Goal: Transaction & Acquisition: Register for event/course

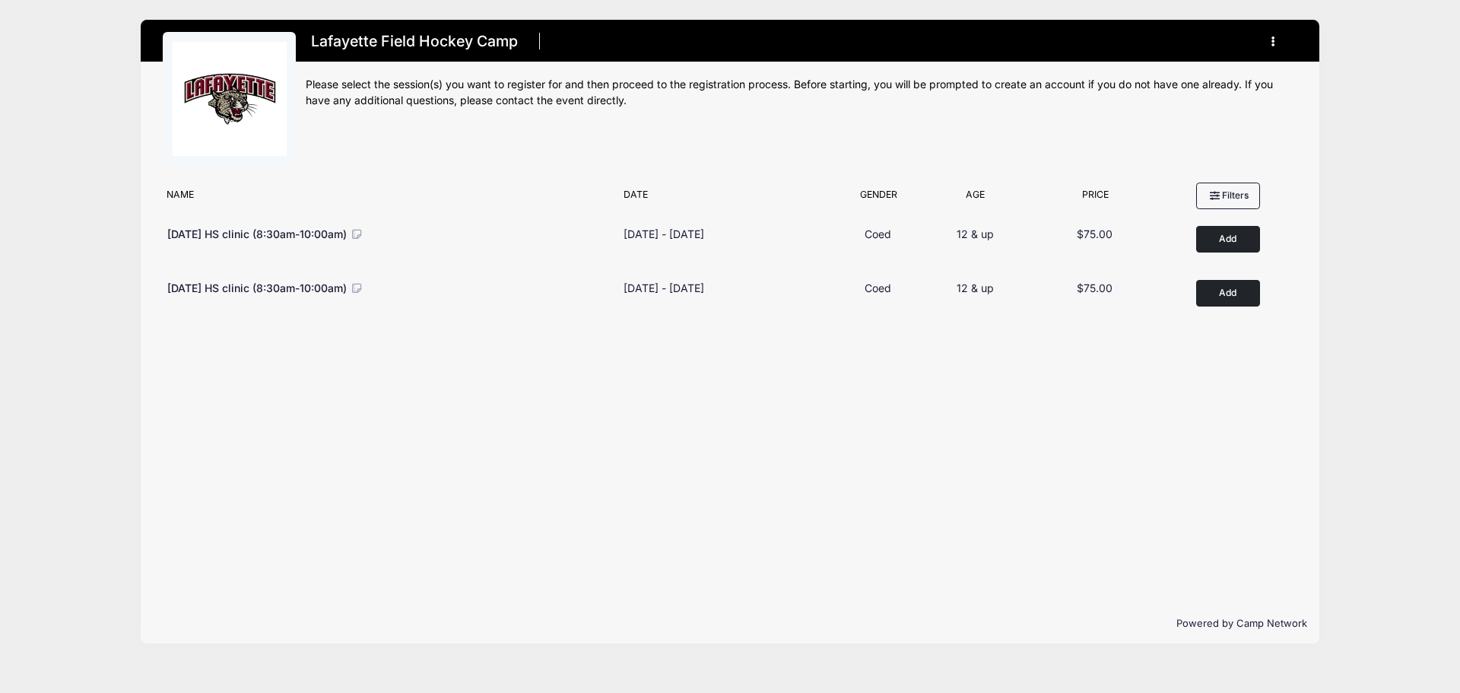
click at [1271, 47] on button "button" at bounding box center [1276, 41] width 41 height 27
click at [1309, 207] on div "Filter Options No sessions found matching your criteria Name Date Gender Filter…" at bounding box center [730, 389] width 1179 height 429
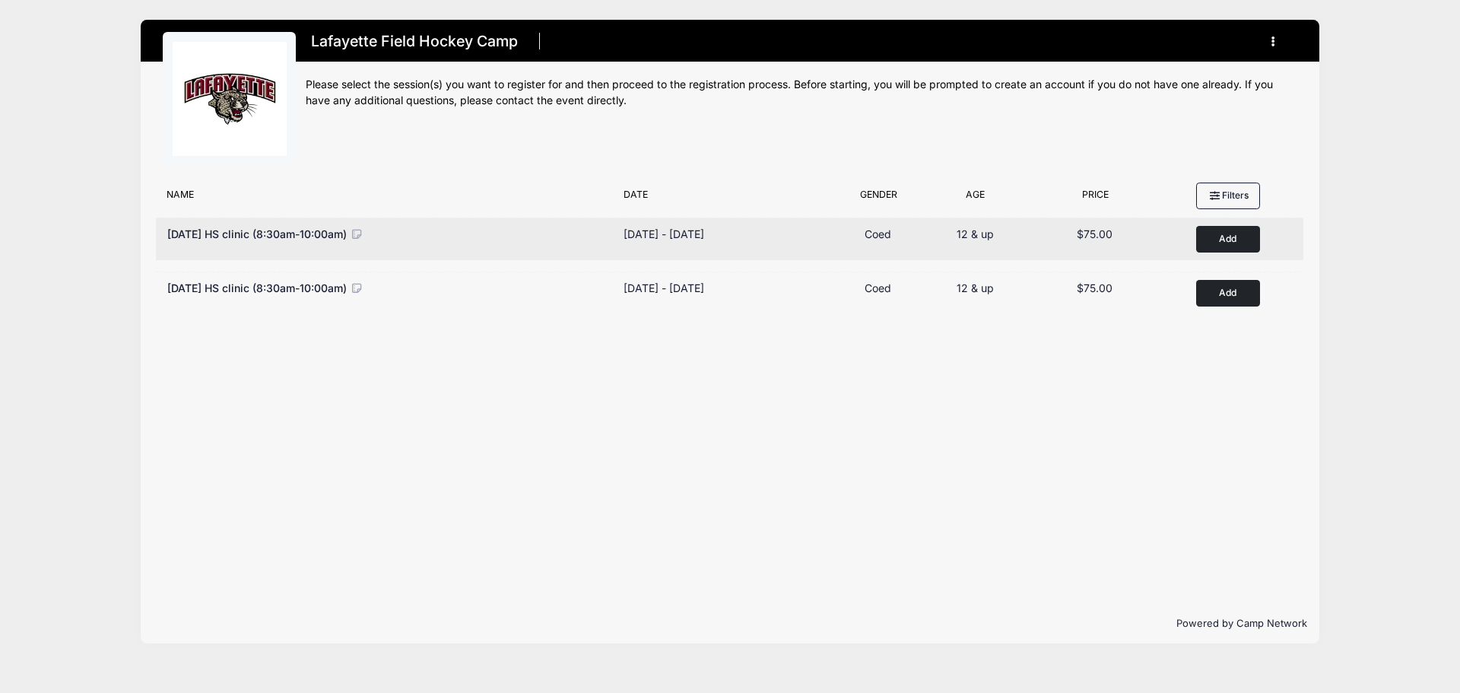
click at [1220, 235] on button "Add to Cart" at bounding box center [1228, 239] width 64 height 27
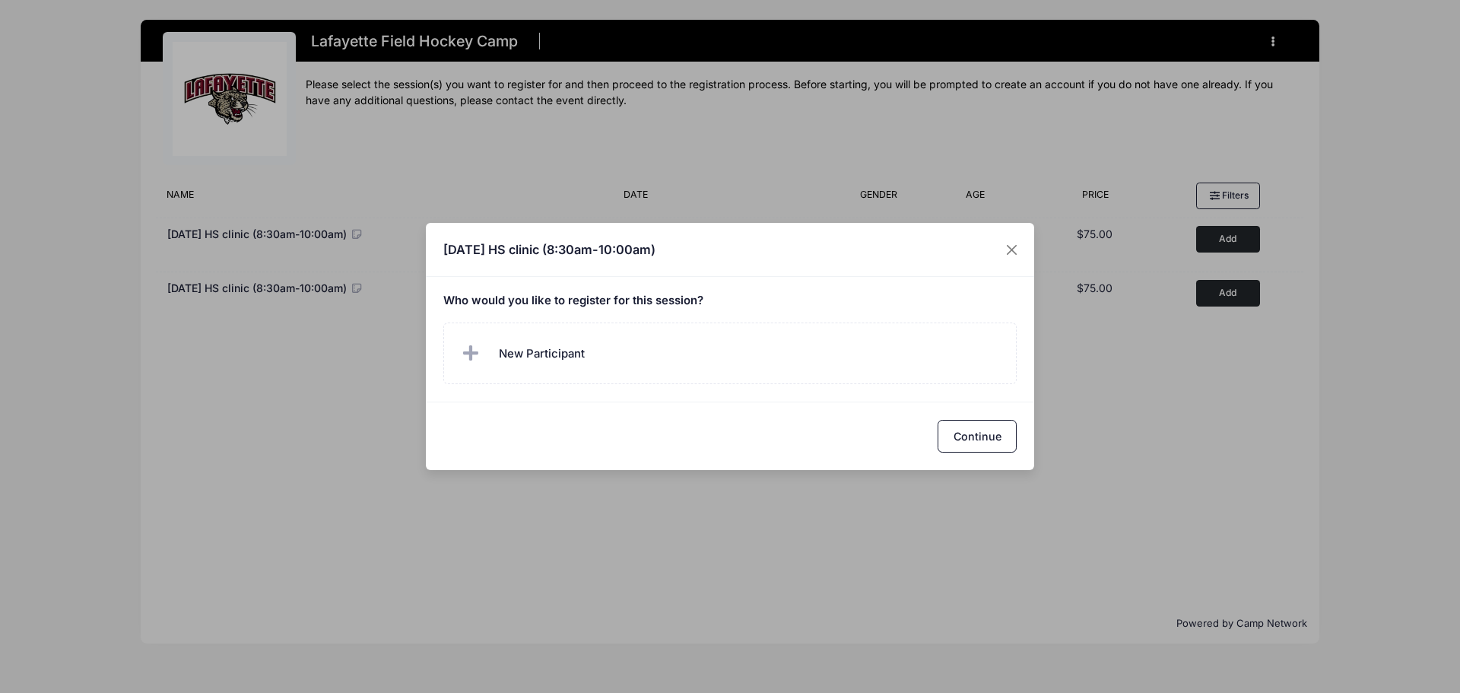
drag, startPoint x: 795, startPoint y: 430, endPoint x: 877, endPoint y: 441, distance: 82.9
click at [796, 430] on div "Continue" at bounding box center [730, 435] width 608 height 68
click at [976, 440] on button "Continue" at bounding box center [977, 436] width 79 height 33
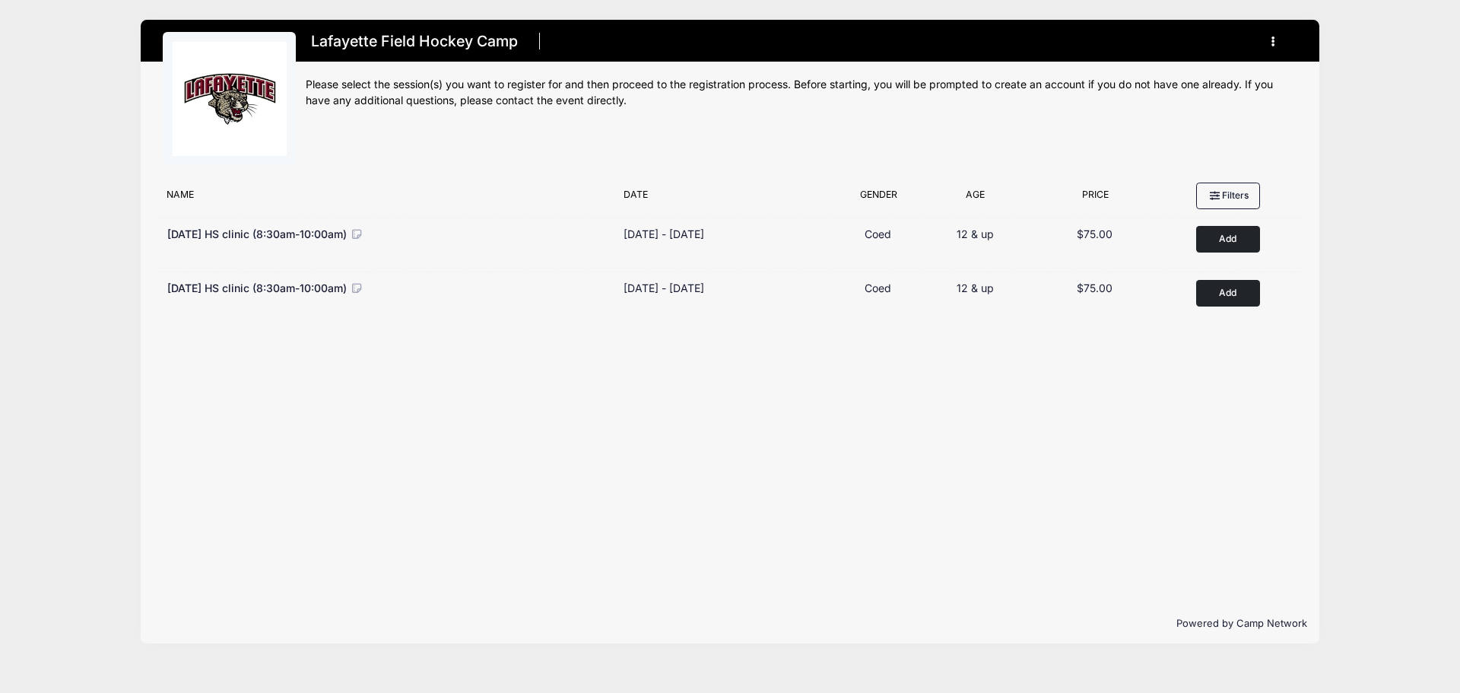
click at [1270, 40] on button "button" at bounding box center [1276, 41] width 41 height 27
click at [1191, 78] on link "My Account" at bounding box center [1203, 79] width 176 height 29
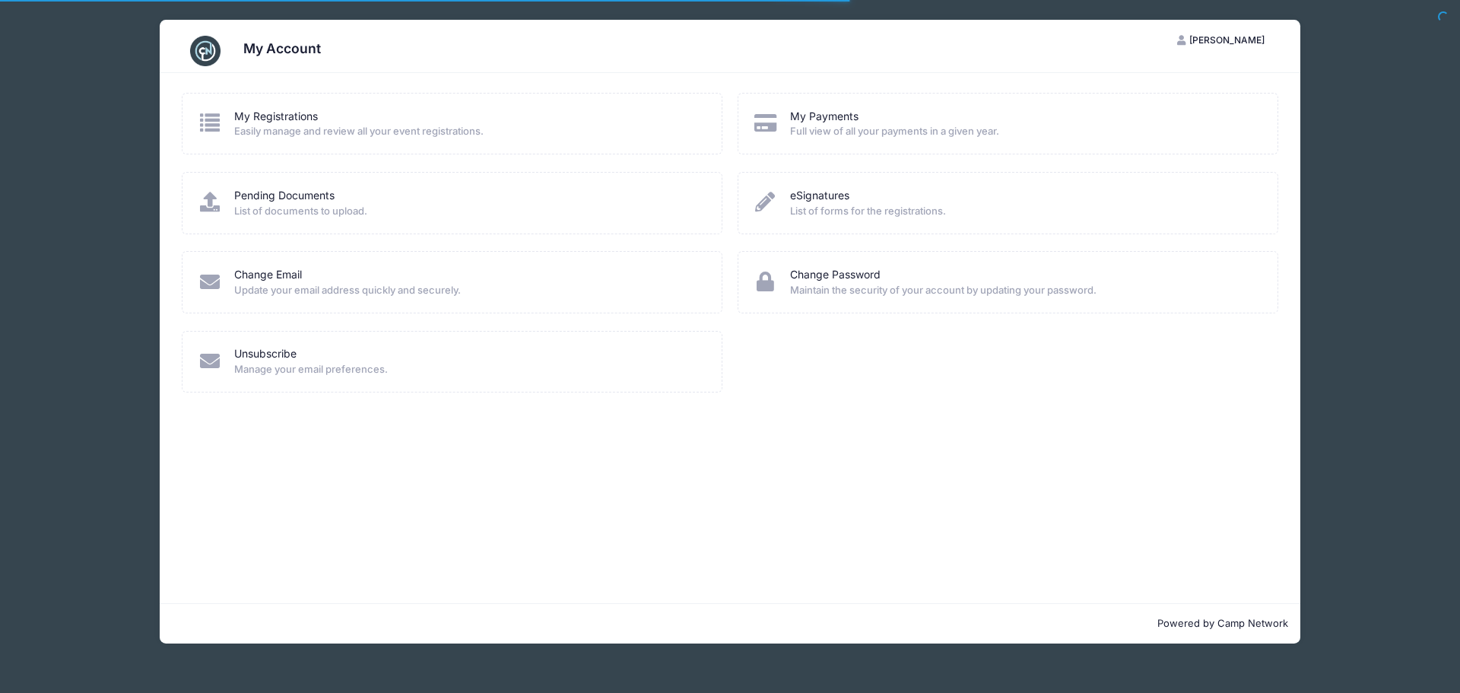
click at [360, 198] on div "Pending Documents" at bounding box center [468, 196] width 468 height 16
click at [297, 117] on link "My Registrations" at bounding box center [276, 117] width 84 height 16
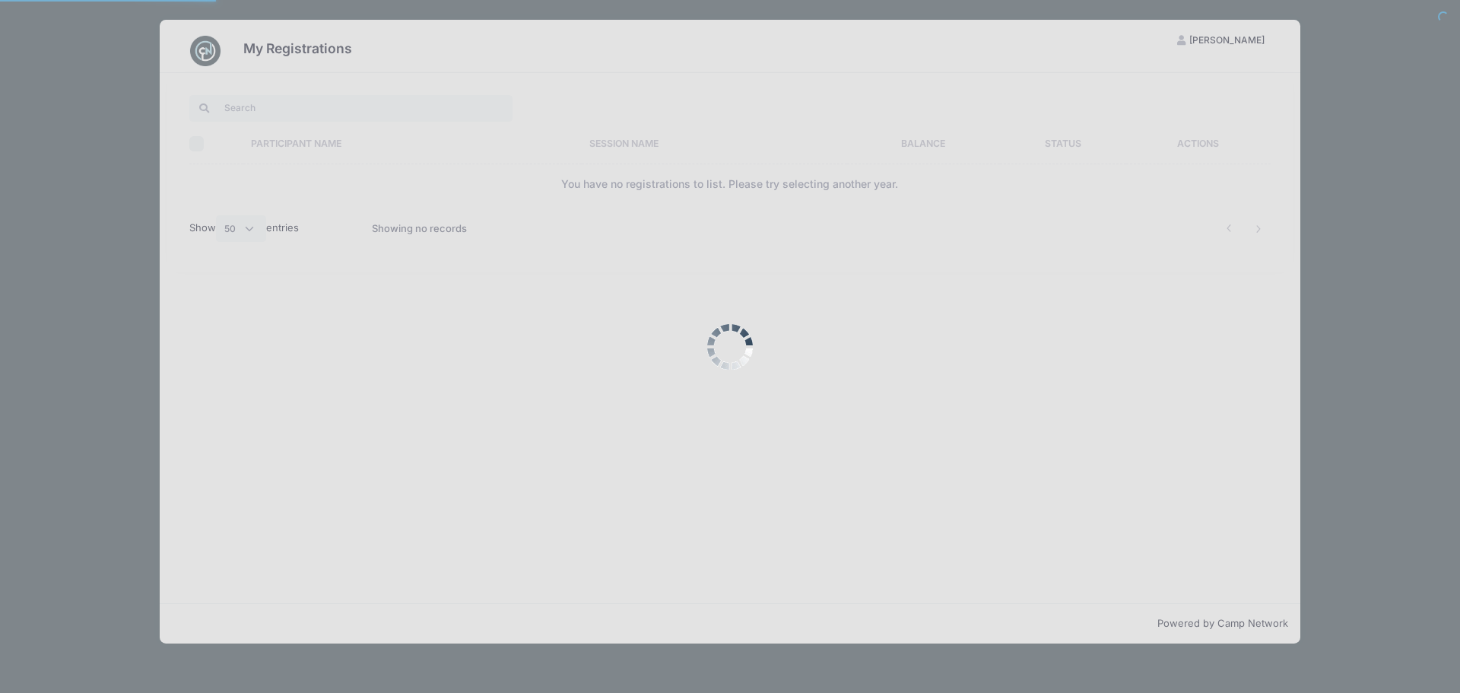
select select "50"
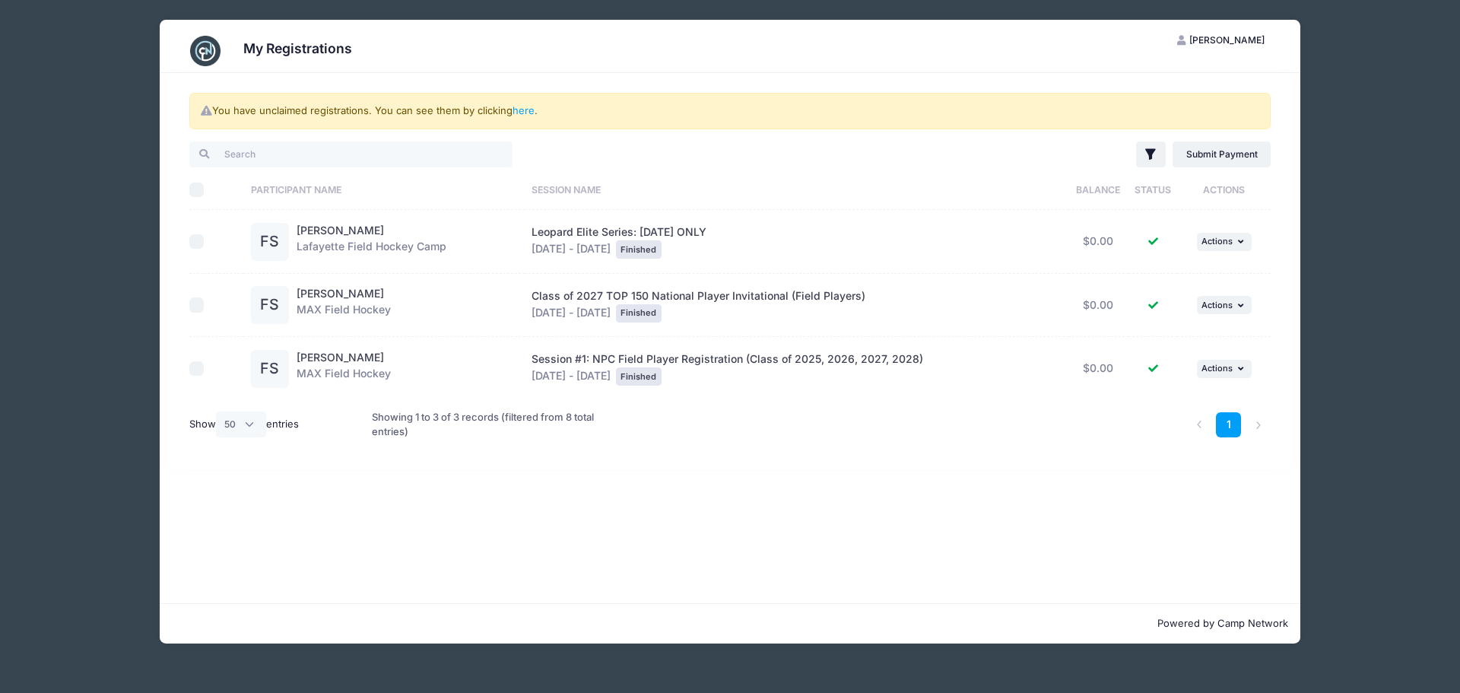
click at [75, 49] on div "My Registrations FS Fiona Sokorai My Account Logout You have unclaimed registra…" at bounding box center [730, 331] width 1369 height 663
click at [205, 49] on img at bounding box center [205, 51] width 30 height 30
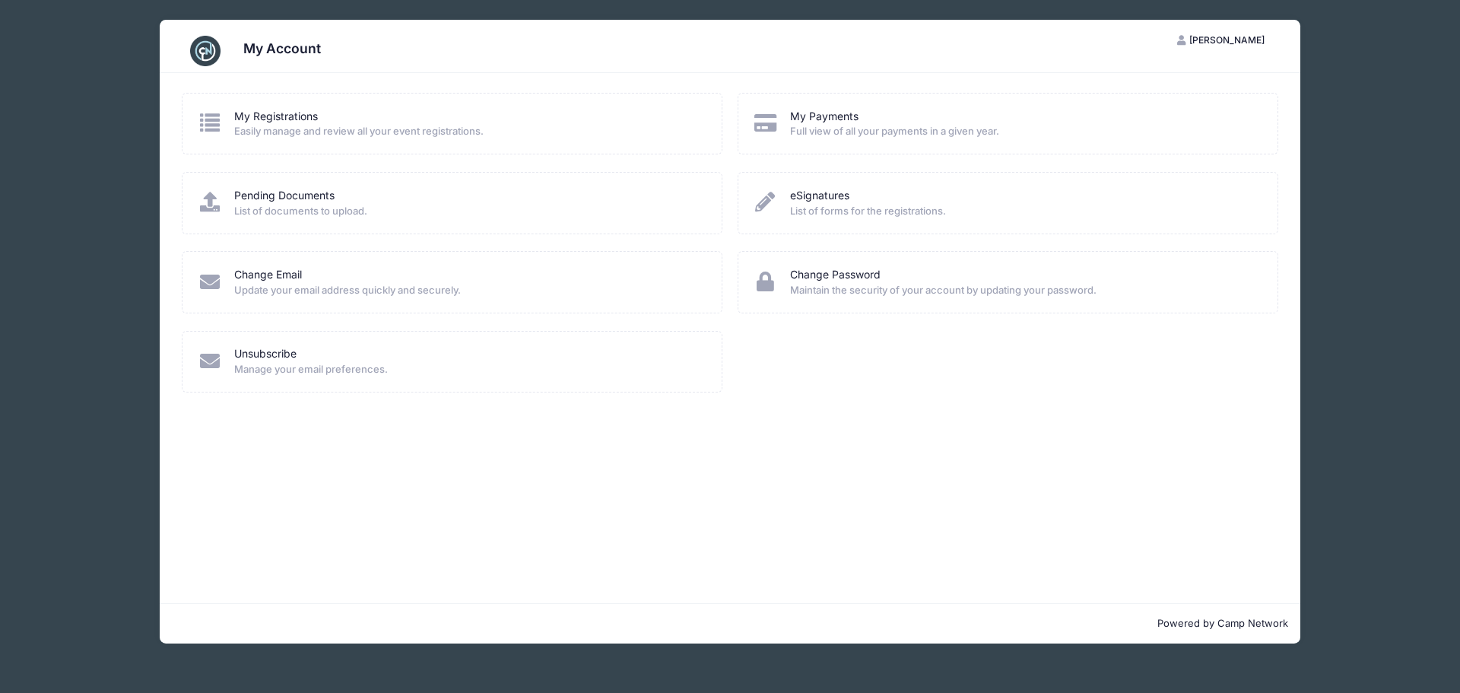
click at [70, 344] on div "My Account FS Fiona Sokorai My Account Logout My Registrations Easily manage an…" at bounding box center [730, 331] width 1369 height 663
click at [208, 52] on img at bounding box center [205, 51] width 30 height 30
click at [1340, 41] on div "My Account FS Fiona Sokorai My Account Logout My Registrations Easily manage an…" at bounding box center [730, 331] width 1369 height 663
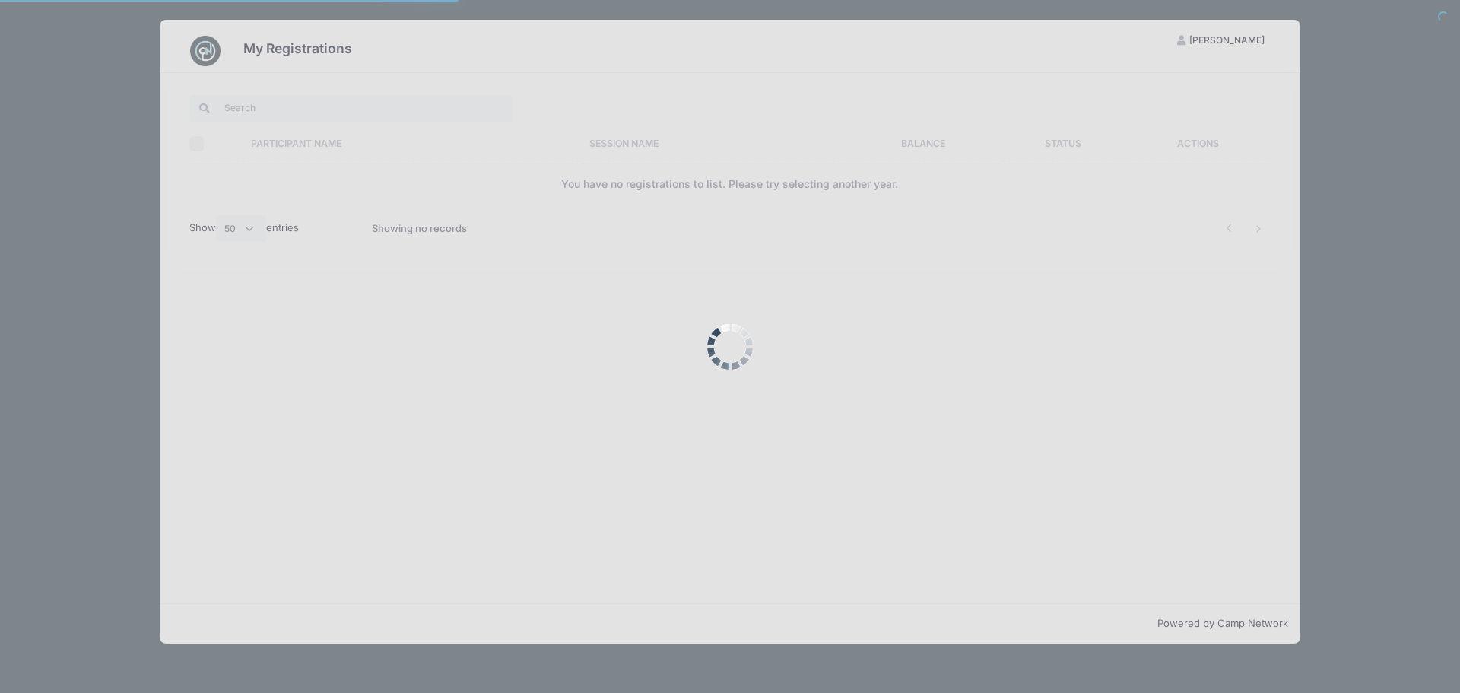
select select "50"
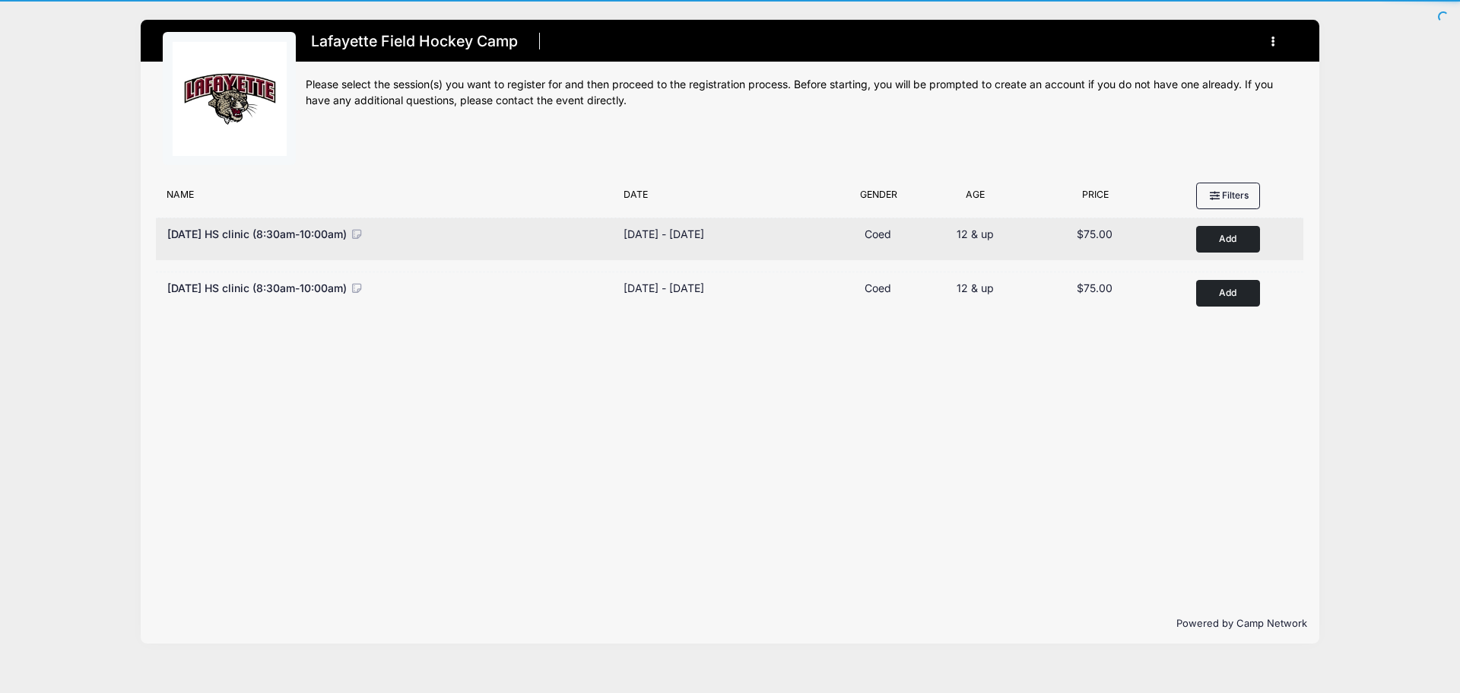
click at [1217, 240] on button "Add to Cart" at bounding box center [1228, 239] width 64 height 27
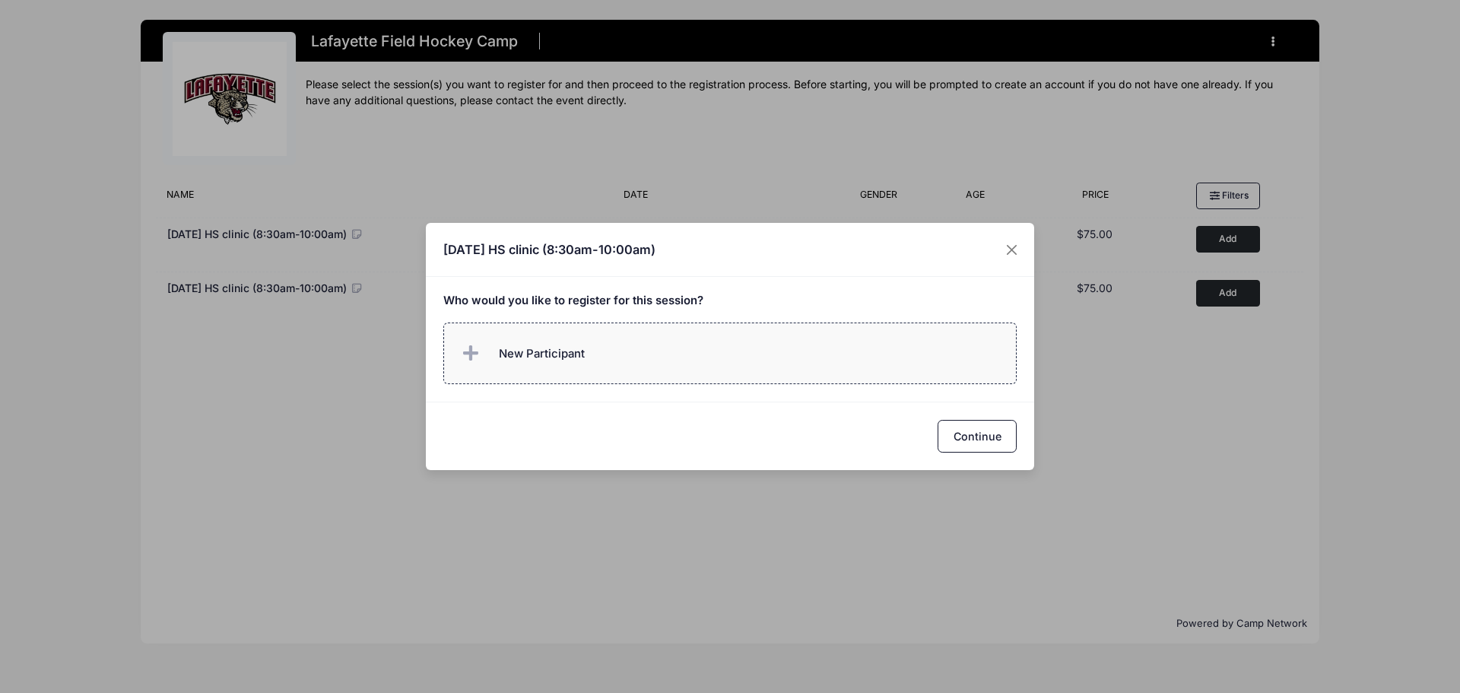
click at [614, 347] on label "New Participant" at bounding box center [730, 353] width 574 height 62
click at [588, 386] on div "Who would you like to register for this session?" at bounding box center [730, 339] width 608 height 125
click at [573, 362] on span "New Participant" at bounding box center [542, 353] width 86 height 17
click at [573, 362] on label "New Participant" at bounding box center [730, 353] width 574 height 62
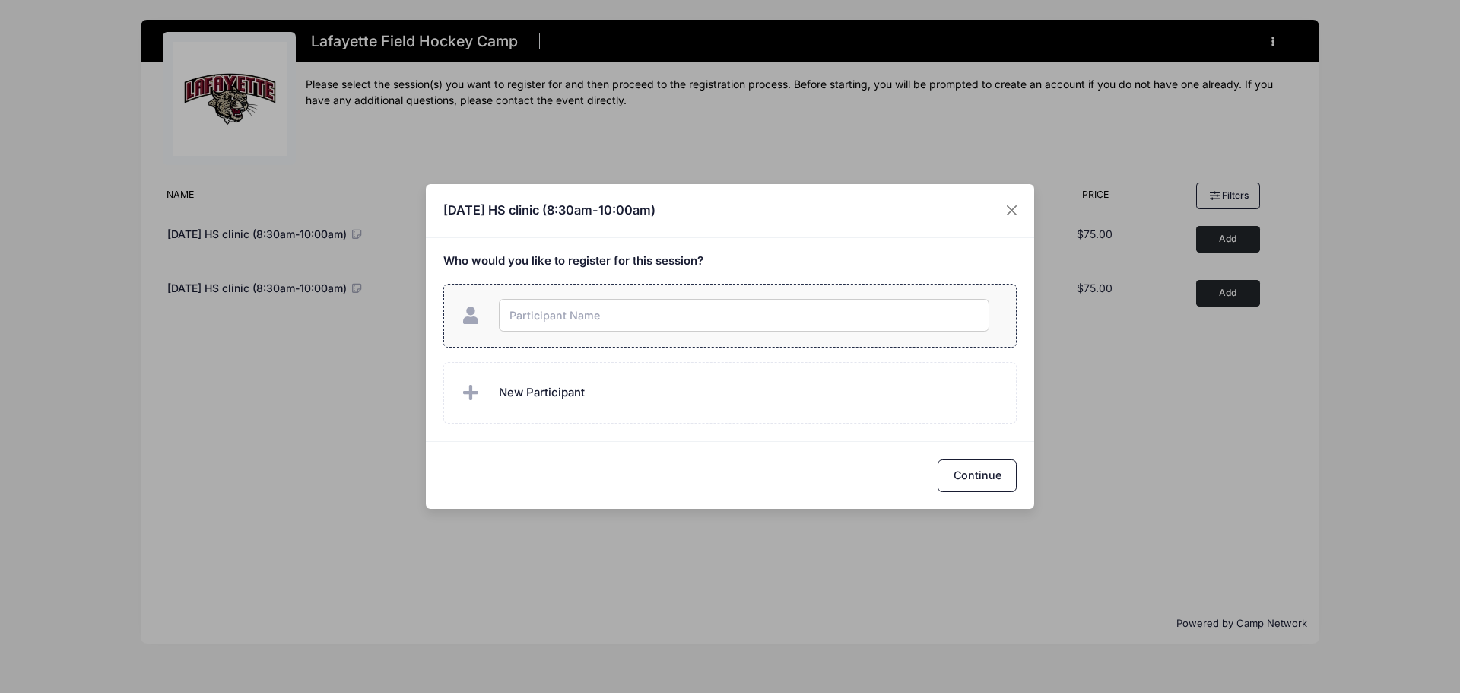
click at [573, 314] on input "text" at bounding box center [744, 315] width 490 height 33
type input "[PERSON_NAME]"
checkbox input "true"
click at [977, 474] on button "Continue" at bounding box center [977, 475] width 79 height 33
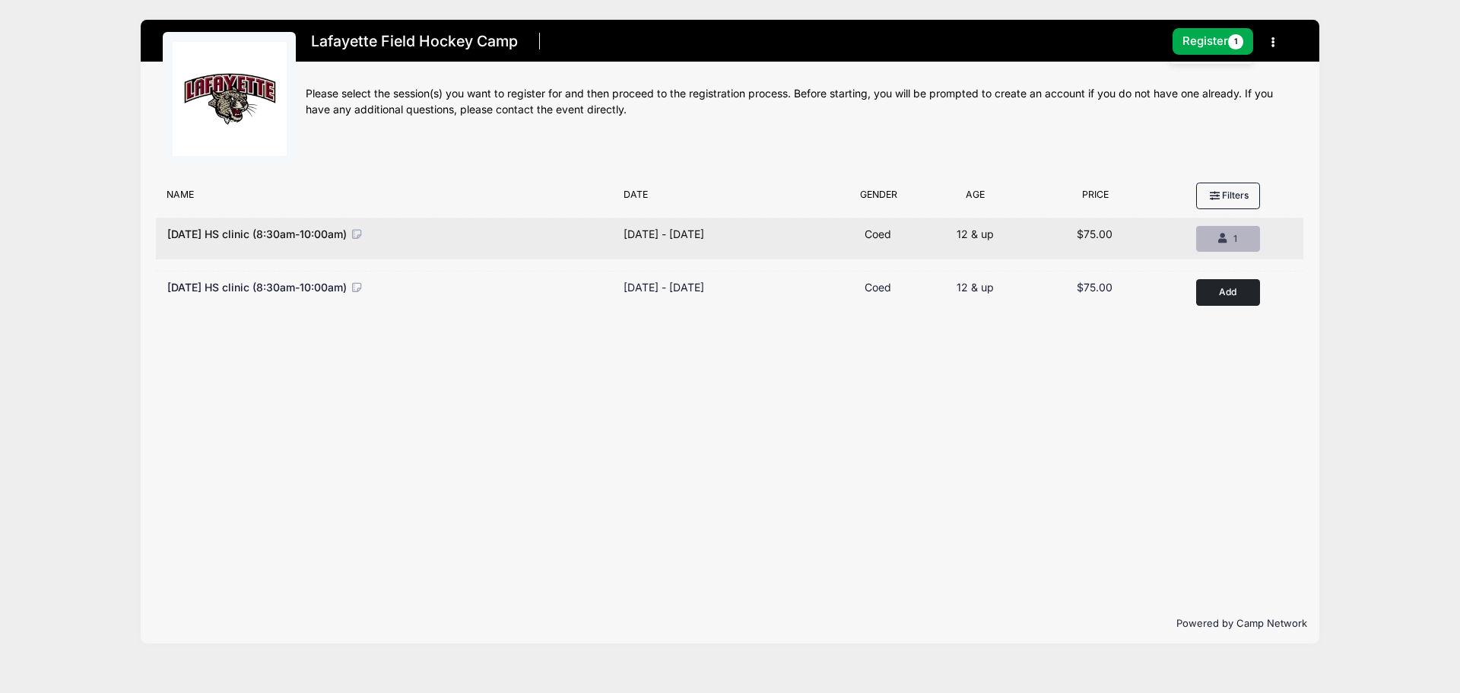
click at [1239, 233] on div "1" at bounding box center [1228, 239] width 38 height 14
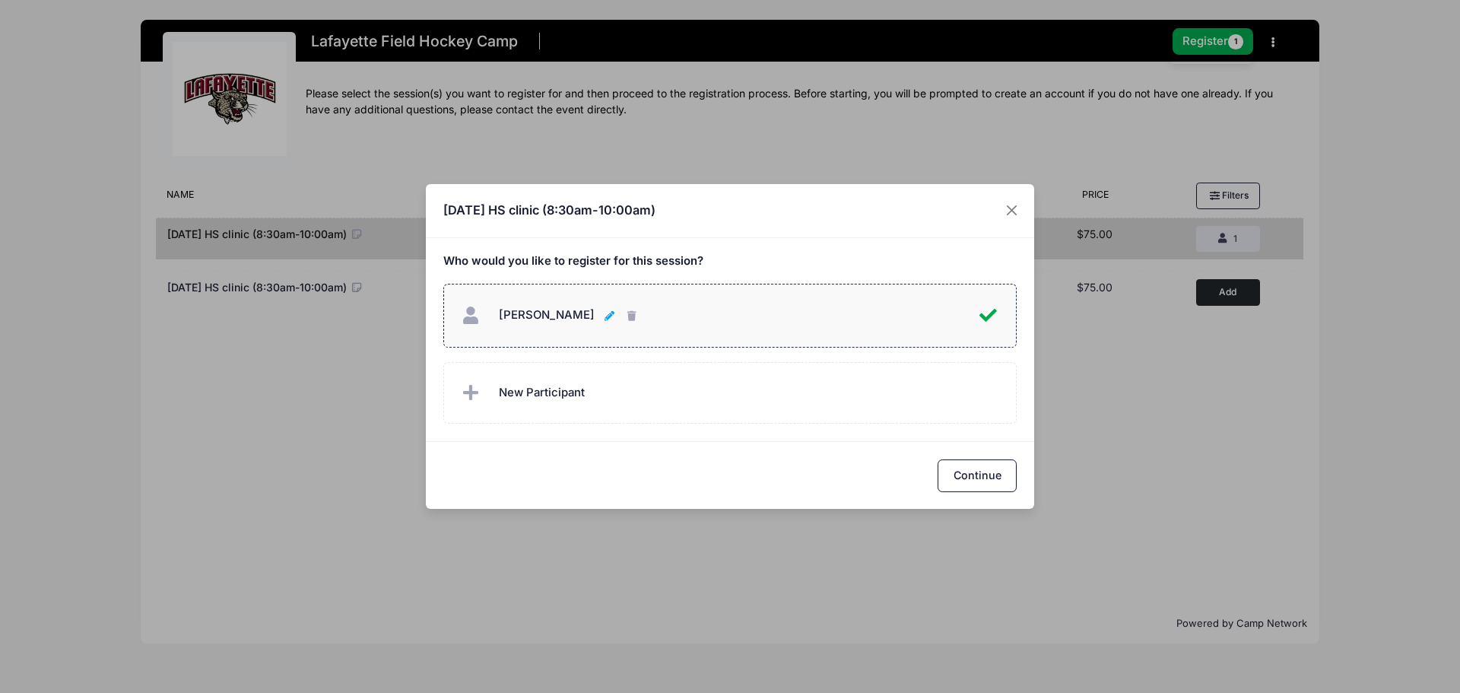
click at [605, 316] on icon "button" at bounding box center [611, 316] width 12 height 0
drag, startPoint x: 629, startPoint y: 310, endPoint x: 453, endPoint y: 308, distance: 175.7
click at [453, 308] on label "[PERSON_NAME] [PERSON_NAME]" at bounding box center [730, 316] width 574 height 64
checkbox input "false"
type input "[PERSON_NAME]"
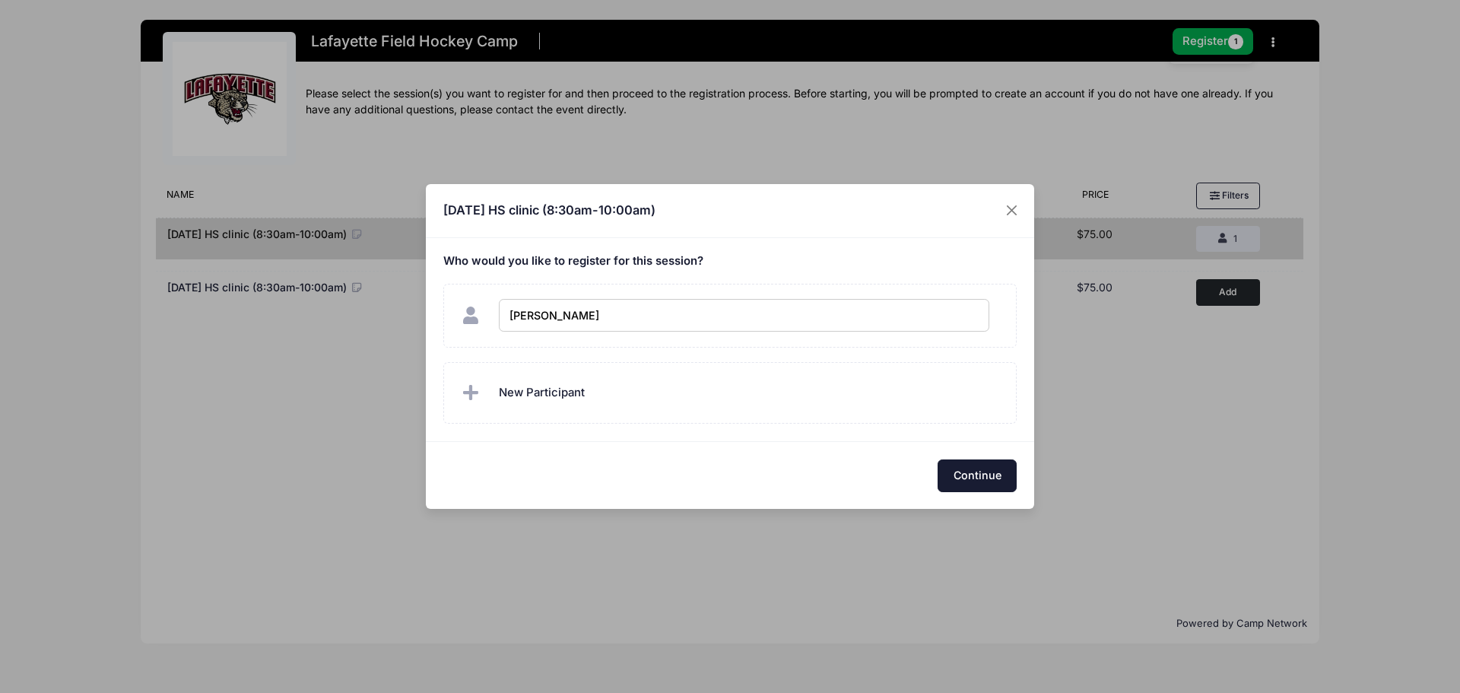
click at [977, 470] on button "Continue" at bounding box center [977, 475] width 79 height 33
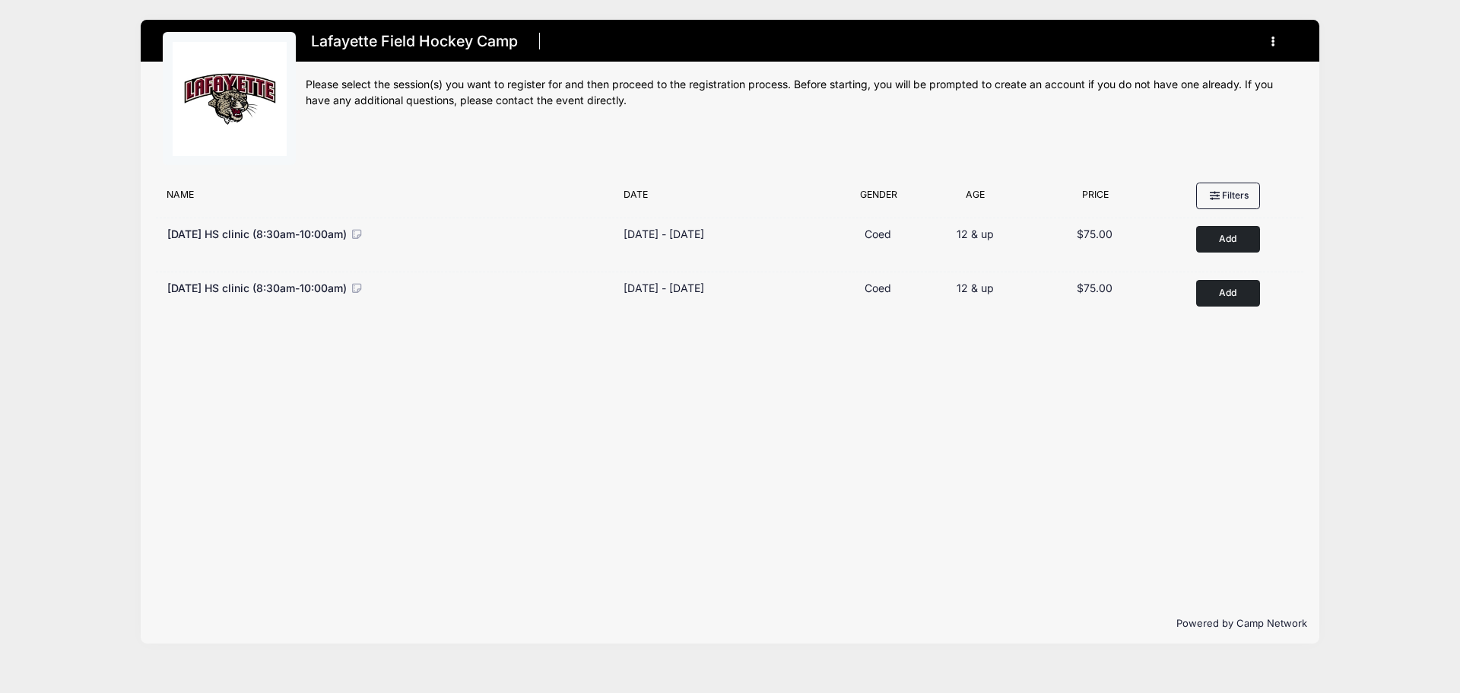
click at [1278, 47] on button "button" at bounding box center [1276, 41] width 41 height 27
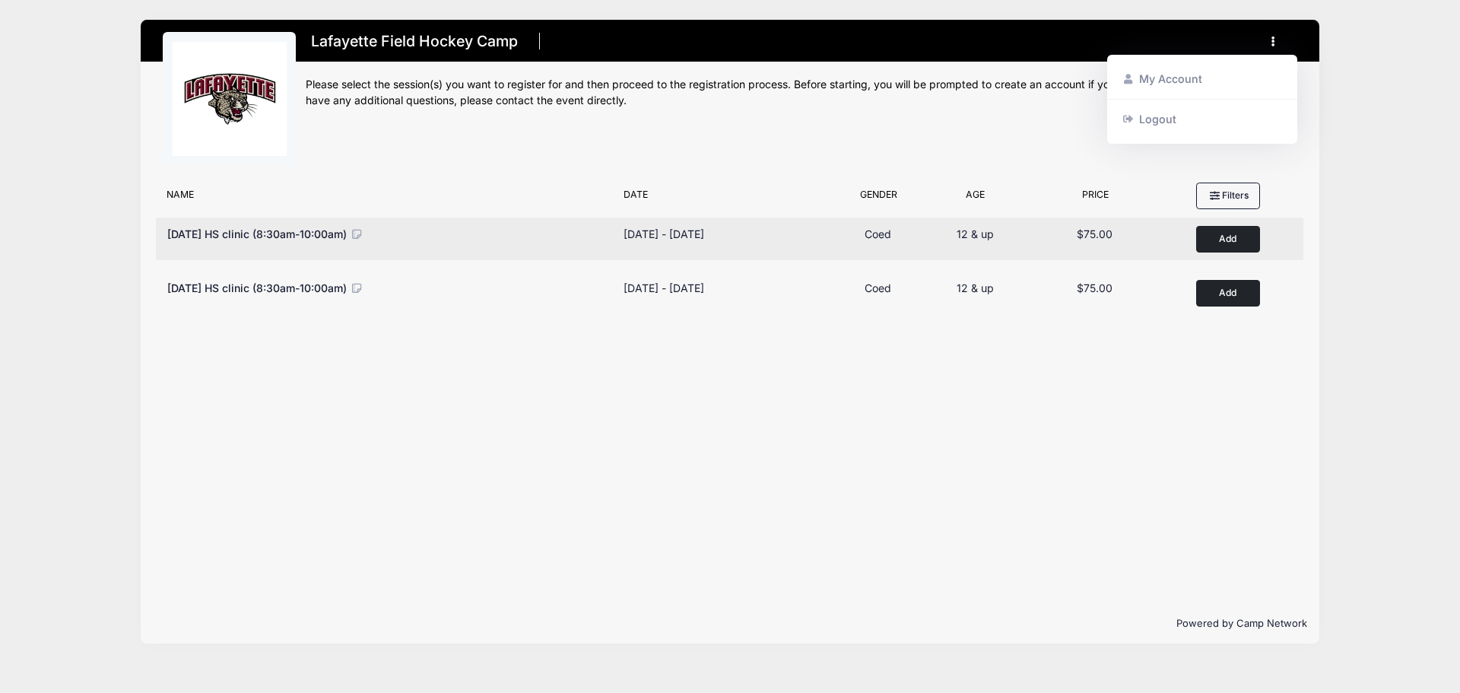
click at [1221, 236] on button "Add to Cart" at bounding box center [1228, 239] width 64 height 27
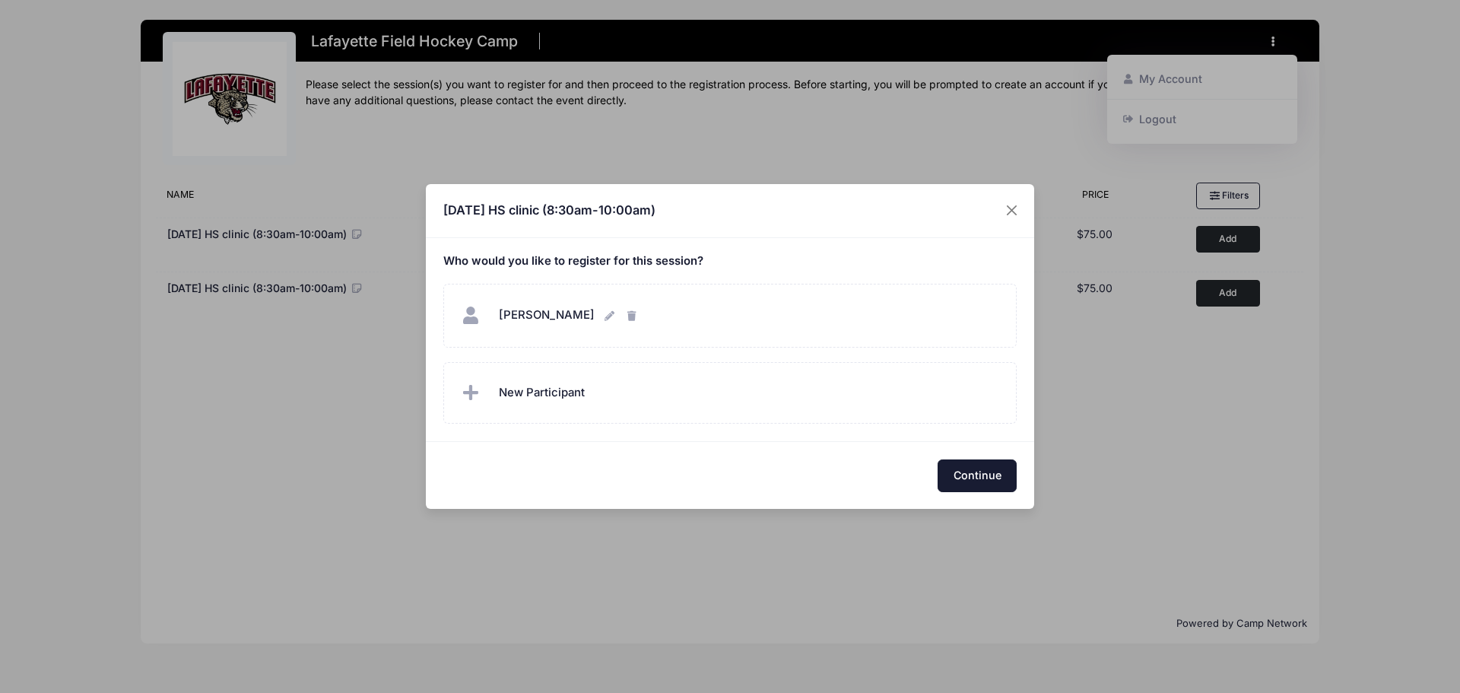
click at [971, 474] on button "Continue" at bounding box center [977, 475] width 79 height 33
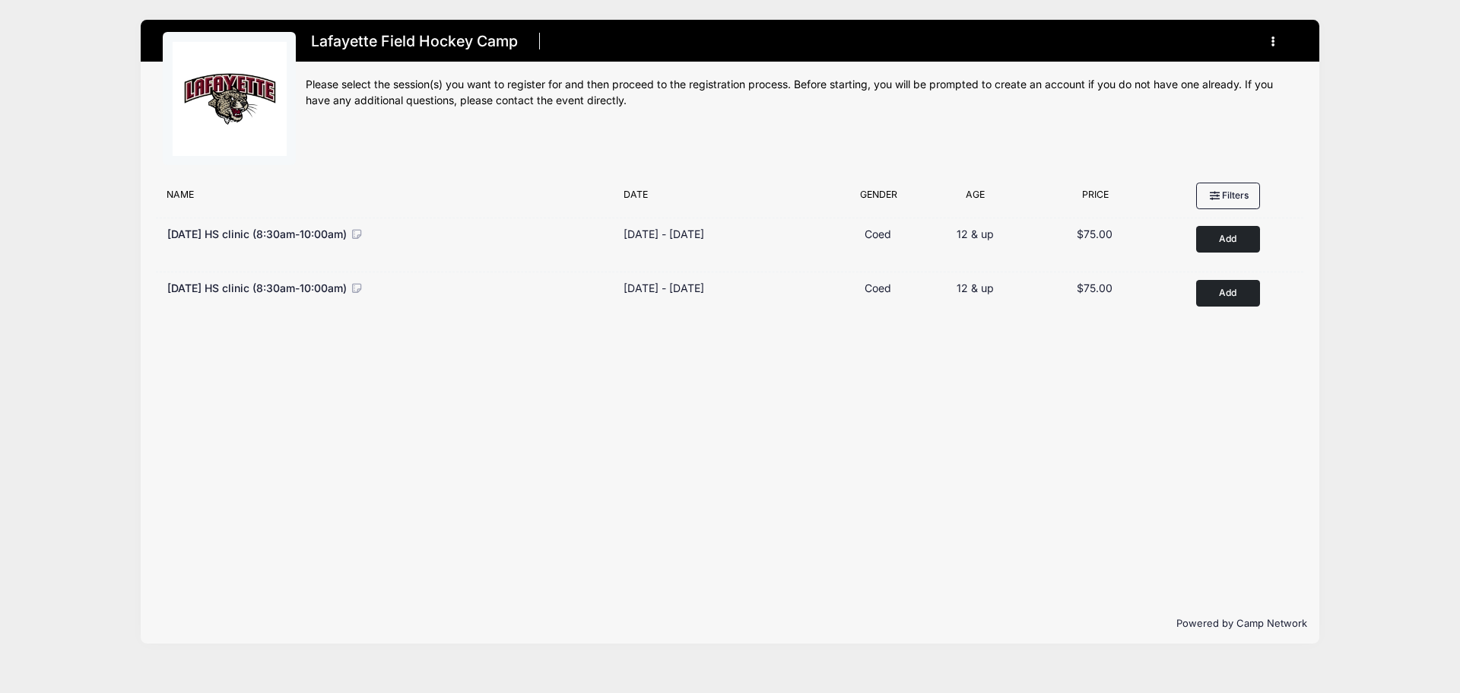
click at [586, 116] on div "Lafayette Field Hockey Camp 0 Sessions $0.00 Register 0 My Account Logout" at bounding box center [802, 103] width 992 height 143
click at [1272, 48] on button "button" at bounding box center [1276, 41] width 41 height 27
click at [1028, 389] on div "Filter Options No sessions found matching your criteria Name Date Gender Filter…" at bounding box center [730, 389] width 1179 height 429
click at [1027, 390] on div "Filter Options No sessions found matching your criteria Name Date Gender Filter…" at bounding box center [730, 389] width 1179 height 429
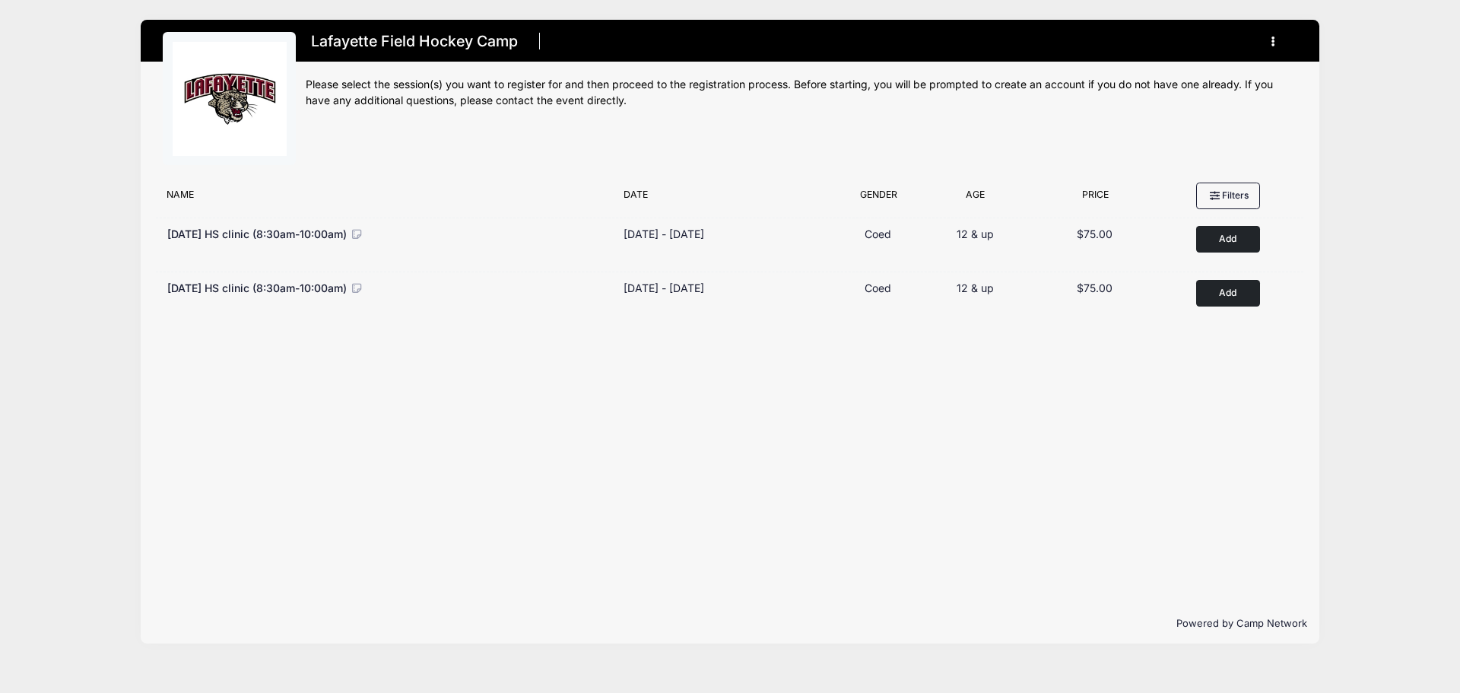
click at [1274, 42] on icon "button" at bounding box center [1277, 42] width 12 height 0
click at [1171, 81] on link "My Account" at bounding box center [1203, 79] width 176 height 29
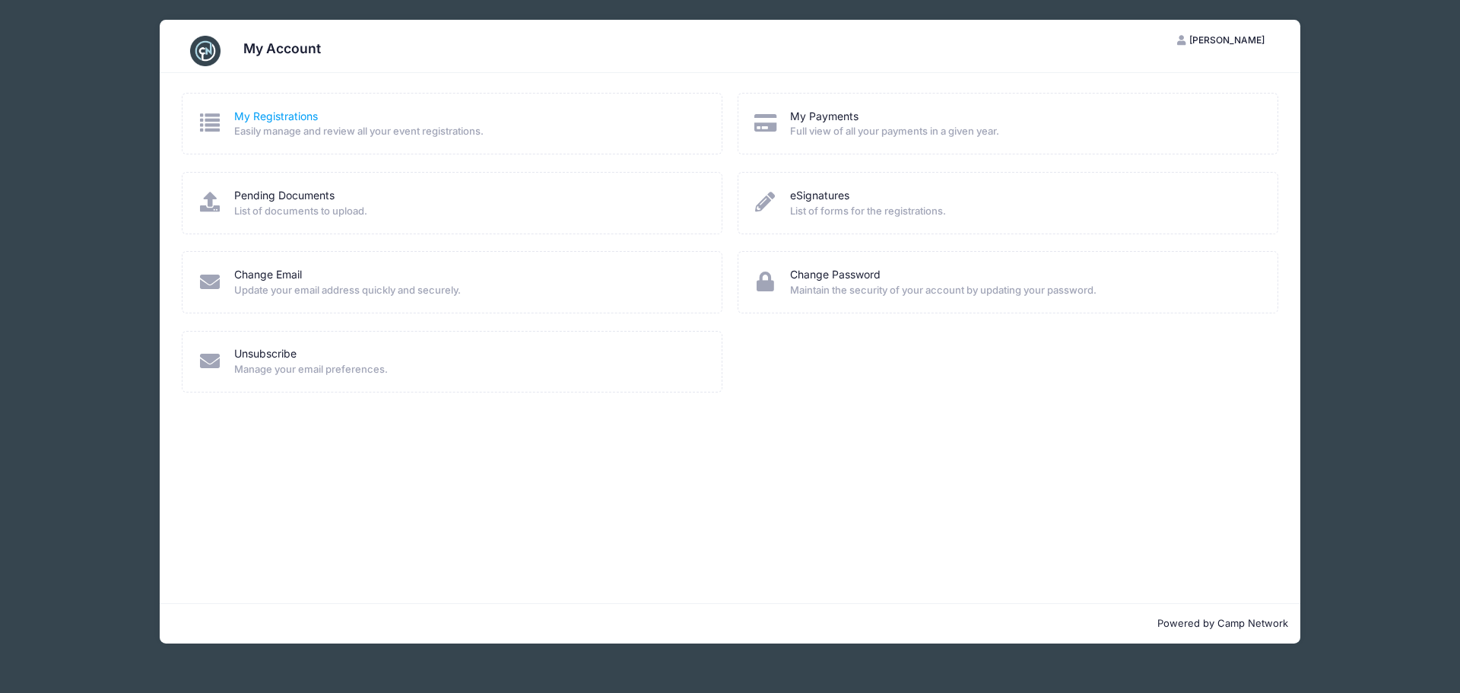
click at [292, 114] on link "My Registrations" at bounding box center [276, 117] width 84 height 16
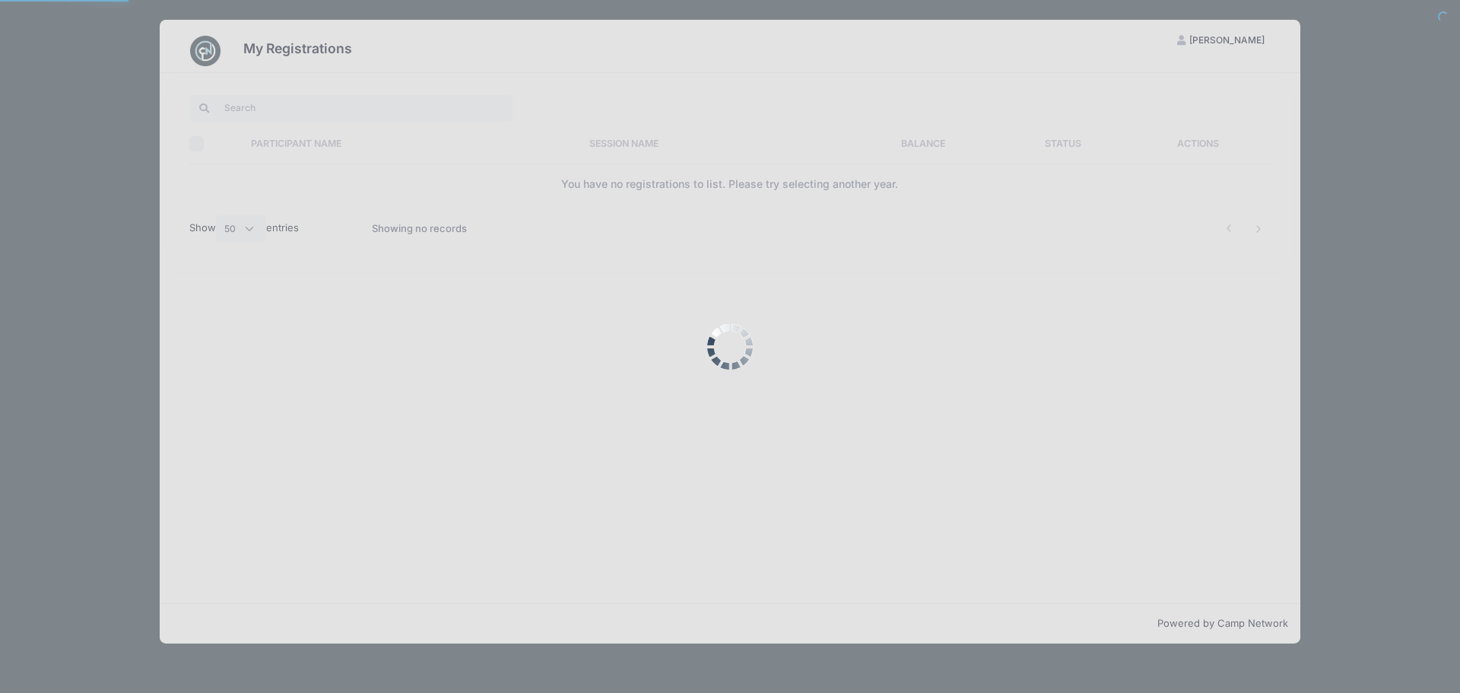
select select "50"
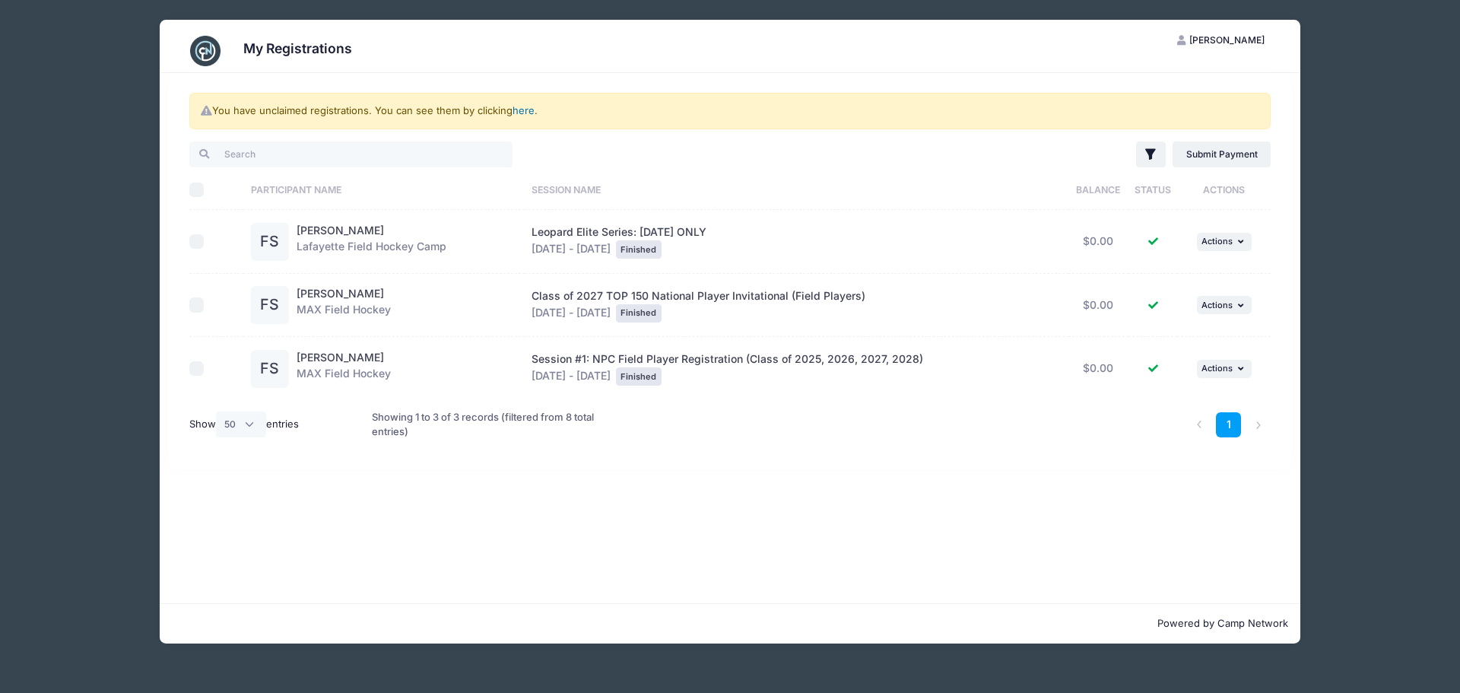
click at [524, 115] on link "here" at bounding box center [524, 110] width 22 height 12
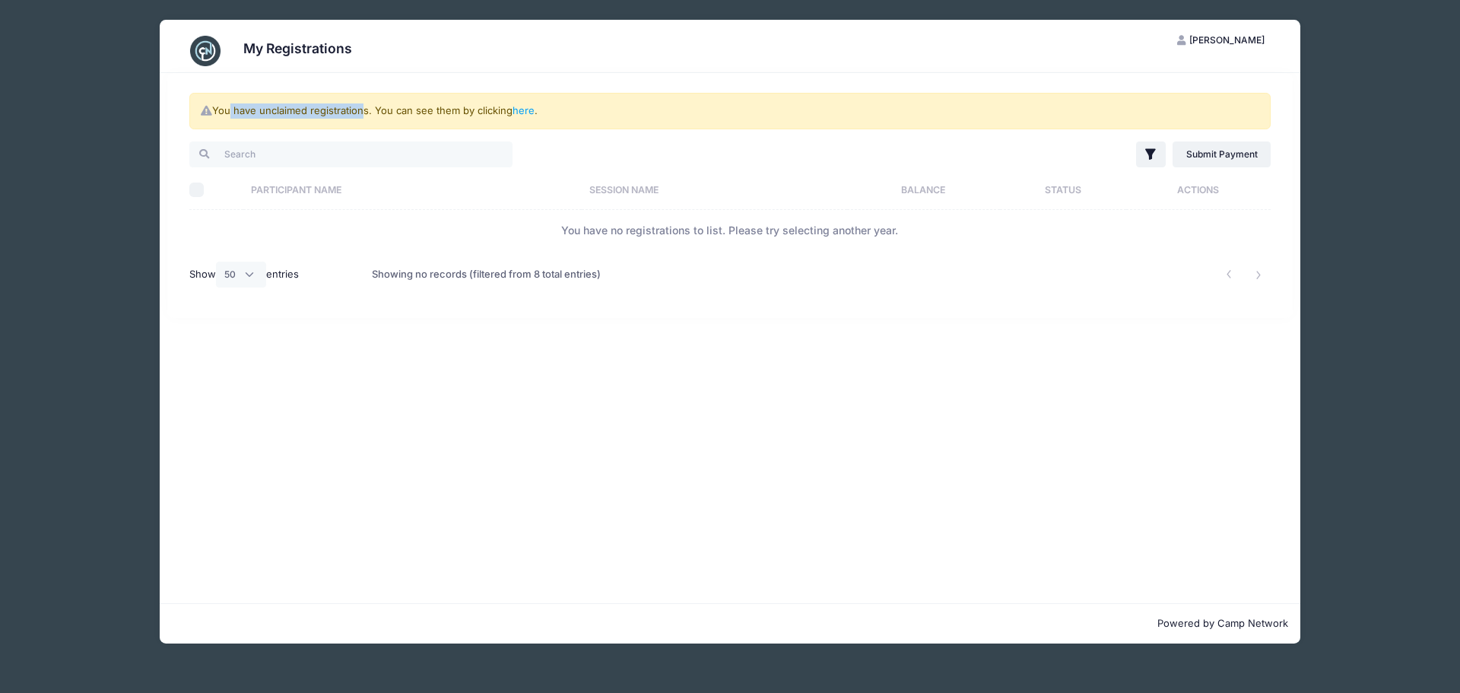
drag, startPoint x: 229, startPoint y: 107, endPoint x: 434, endPoint y: 107, distance: 205.3
click at [360, 106] on div "You have unclaimed registrations. You can see them by clicking here ." at bounding box center [729, 111] width 1081 height 36
click at [518, 114] on link "here" at bounding box center [524, 110] width 22 height 12
click at [522, 111] on link "here" at bounding box center [524, 110] width 22 height 12
click at [1206, 151] on link "Submit Payment" at bounding box center [1222, 154] width 98 height 26
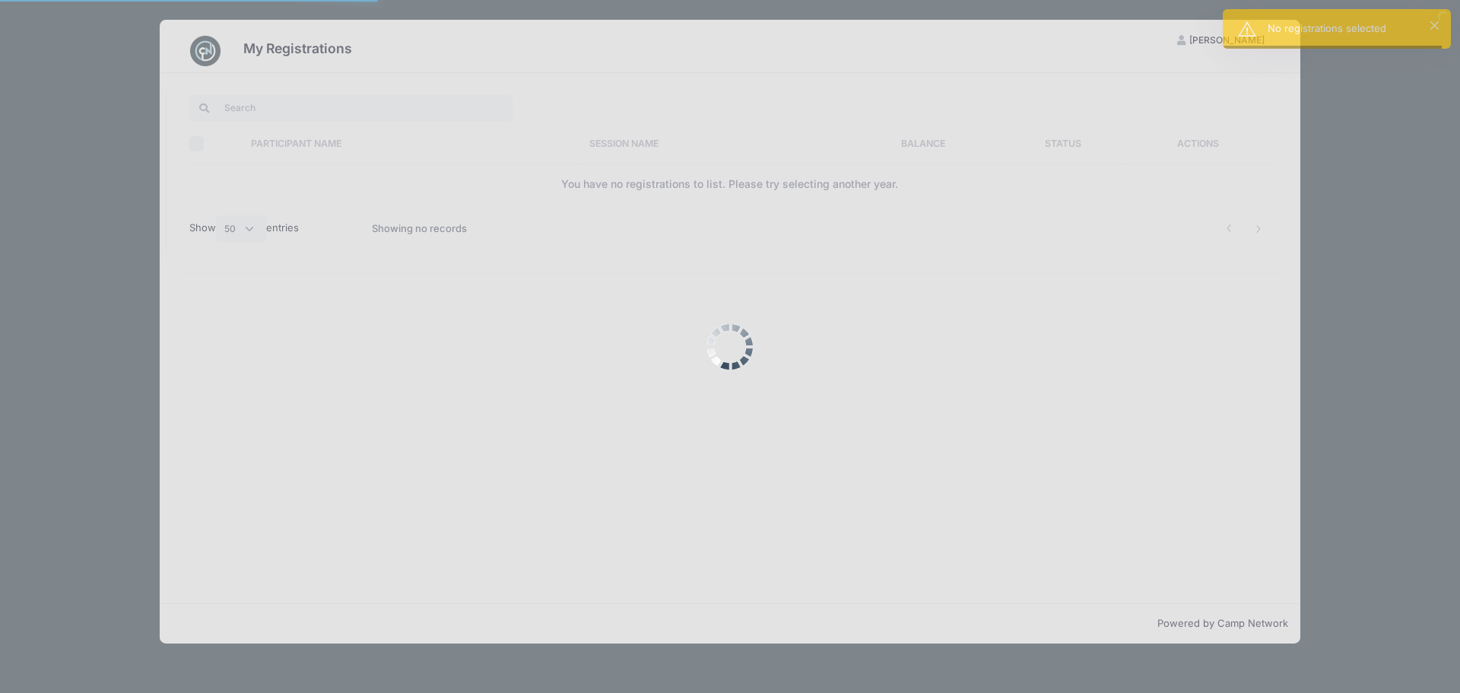
select select "50"
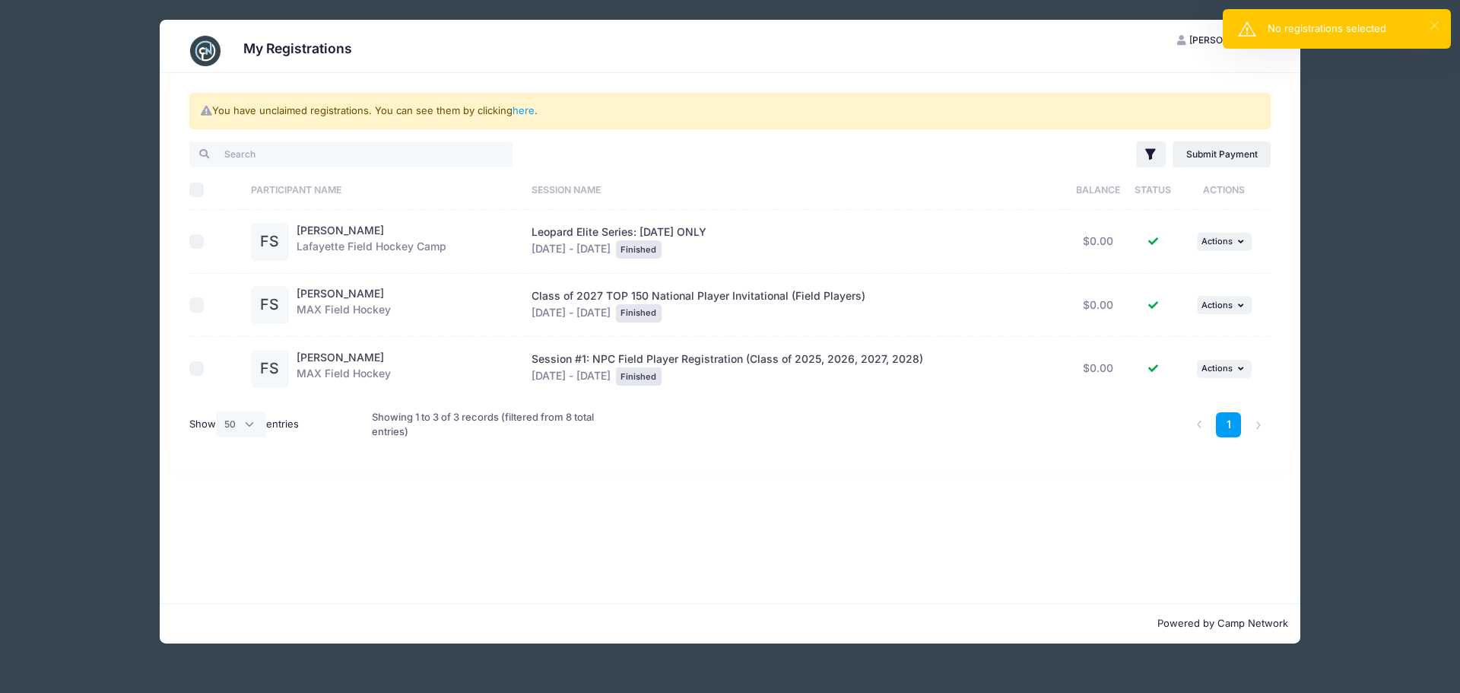
click at [1431, 24] on button "×" at bounding box center [1434, 25] width 8 height 8
click at [211, 49] on img at bounding box center [205, 51] width 30 height 30
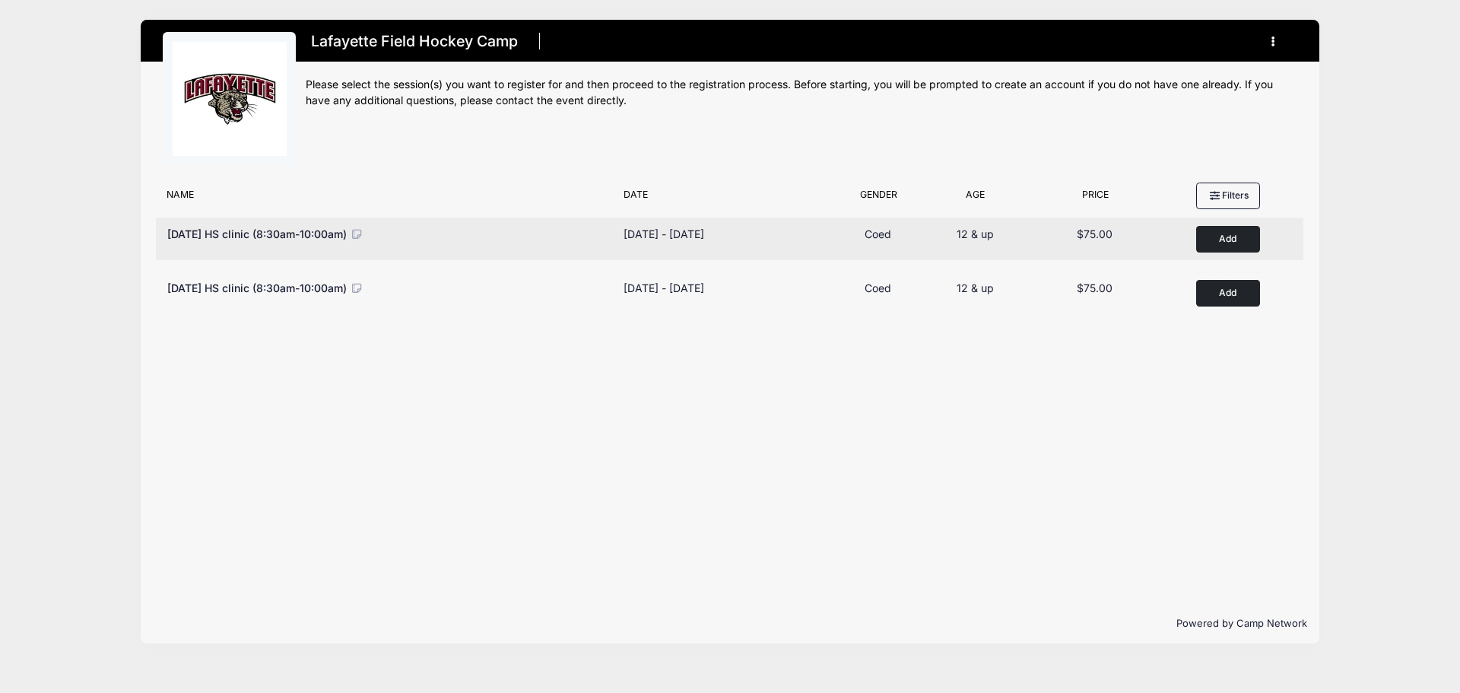
click at [1250, 237] on button "Add to Cart" at bounding box center [1228, 239] width 64 height 27
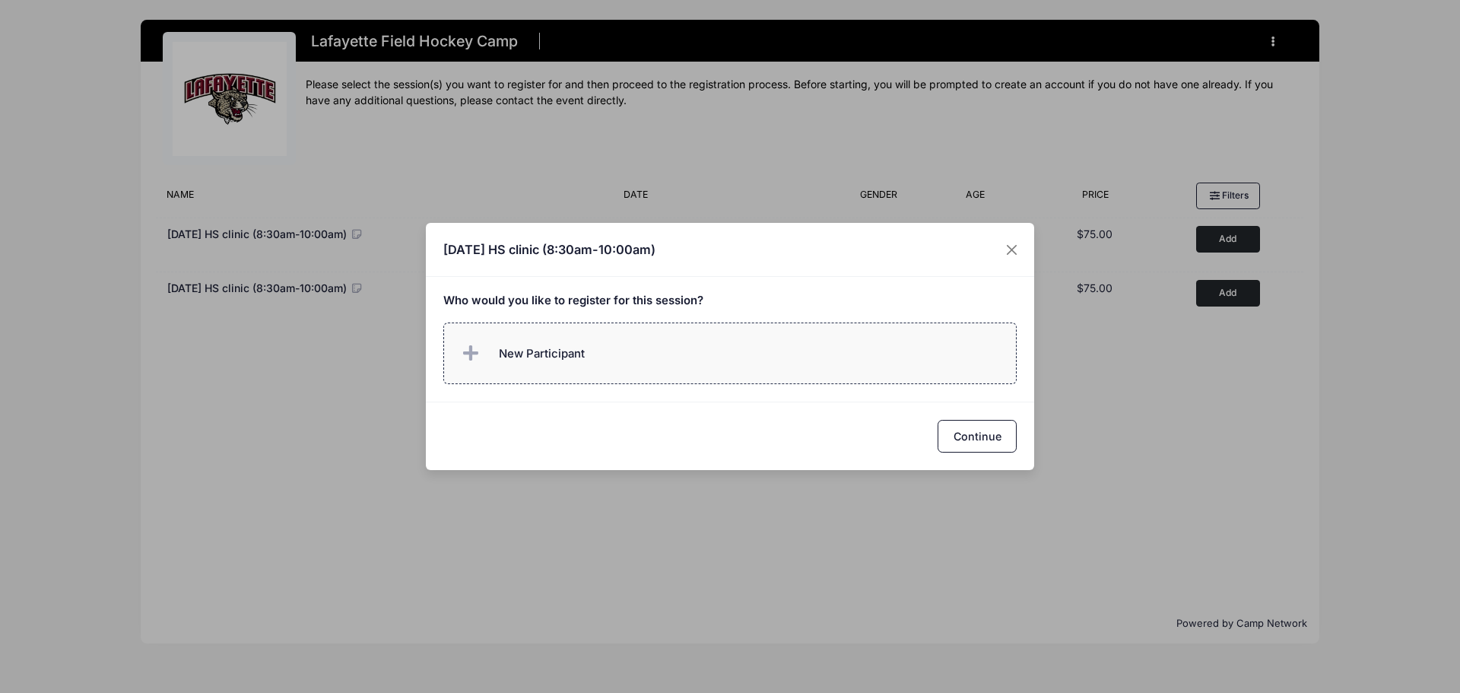
click at [592, 351] on label "New Participant" at bounding box center [730, 353] width 574 height 62
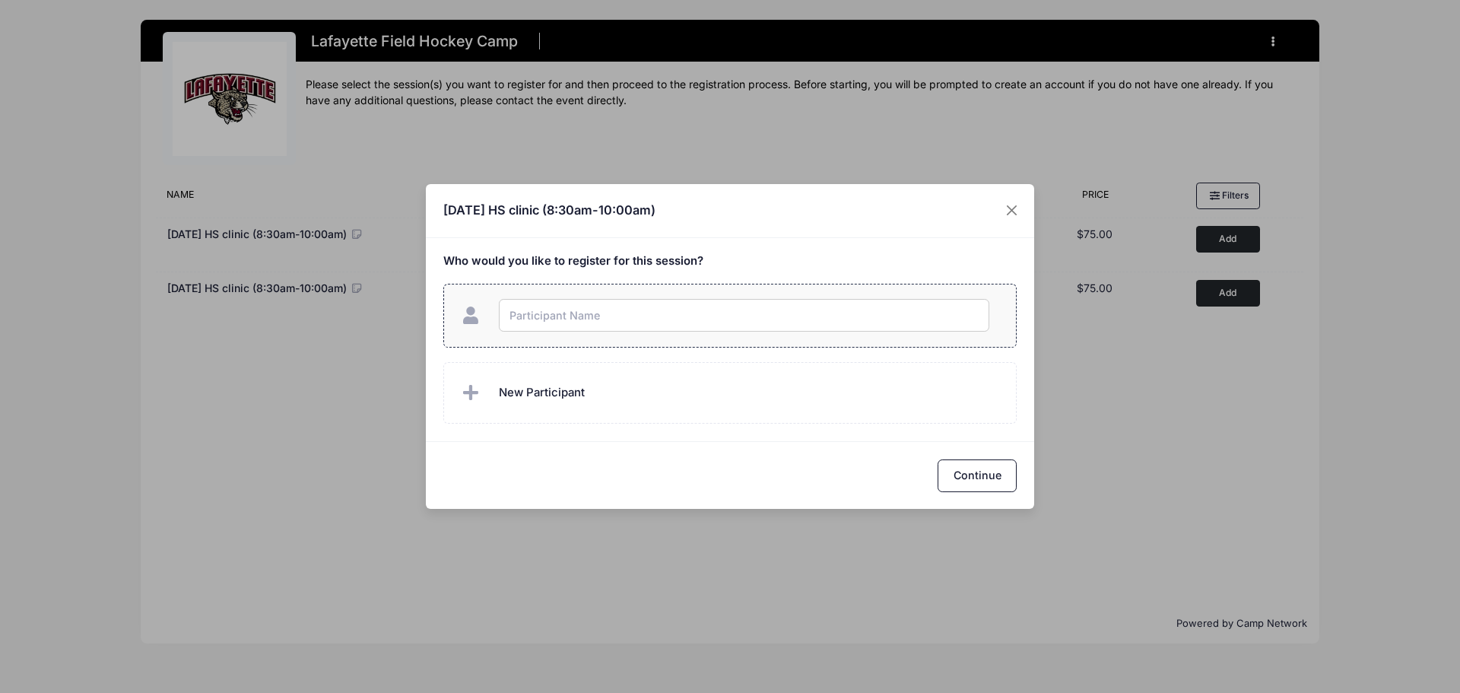
click at [581, 322] on input "text" at bounding box center [744, 315] width 490 height 33
type input "[PERSON_NAME]"
checkbox input "true"
click at [851, 477] on div "Continue" at bounding box center [730, 475] width 608 height 68
click at [975, 471] on button "Continue" at bounding box center [977, 475] width 79 height 33
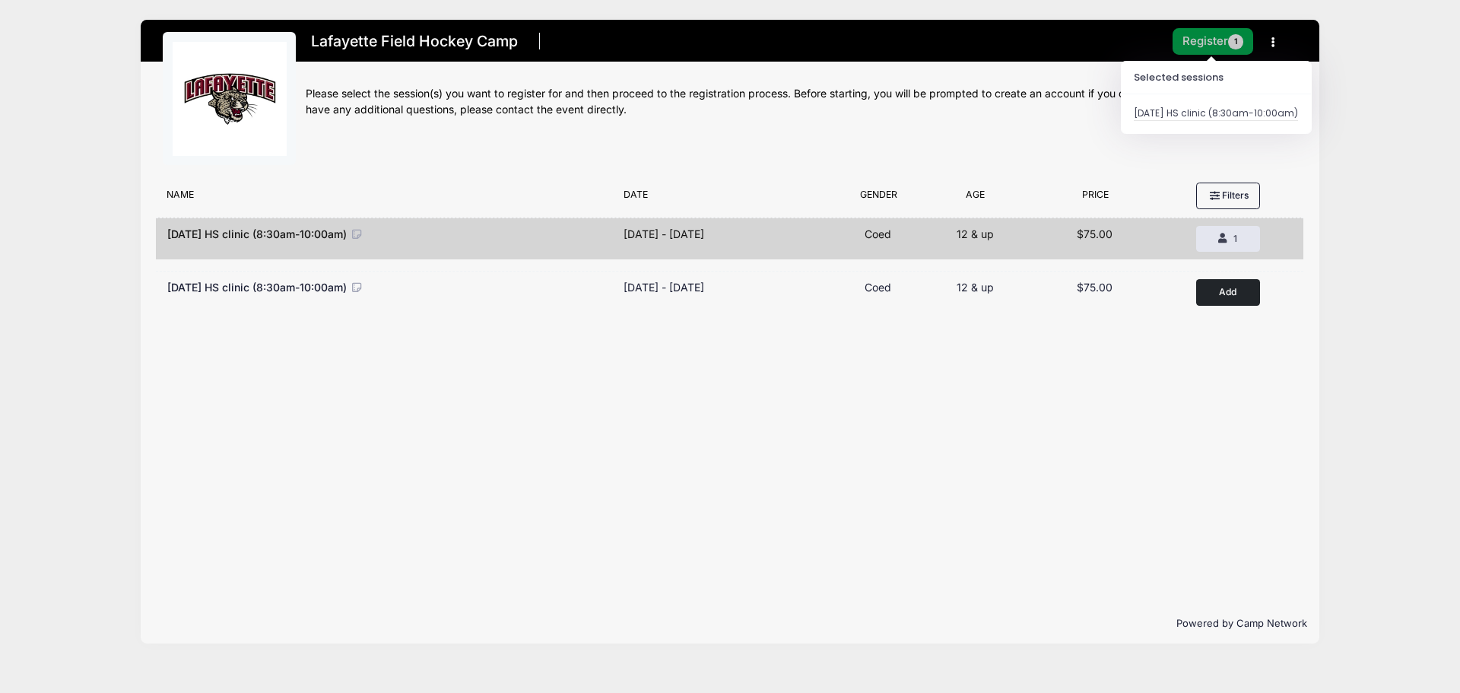
click at [1202, 47] on button "Register 1" at bounding box center [1213, 41] width 81 height 27
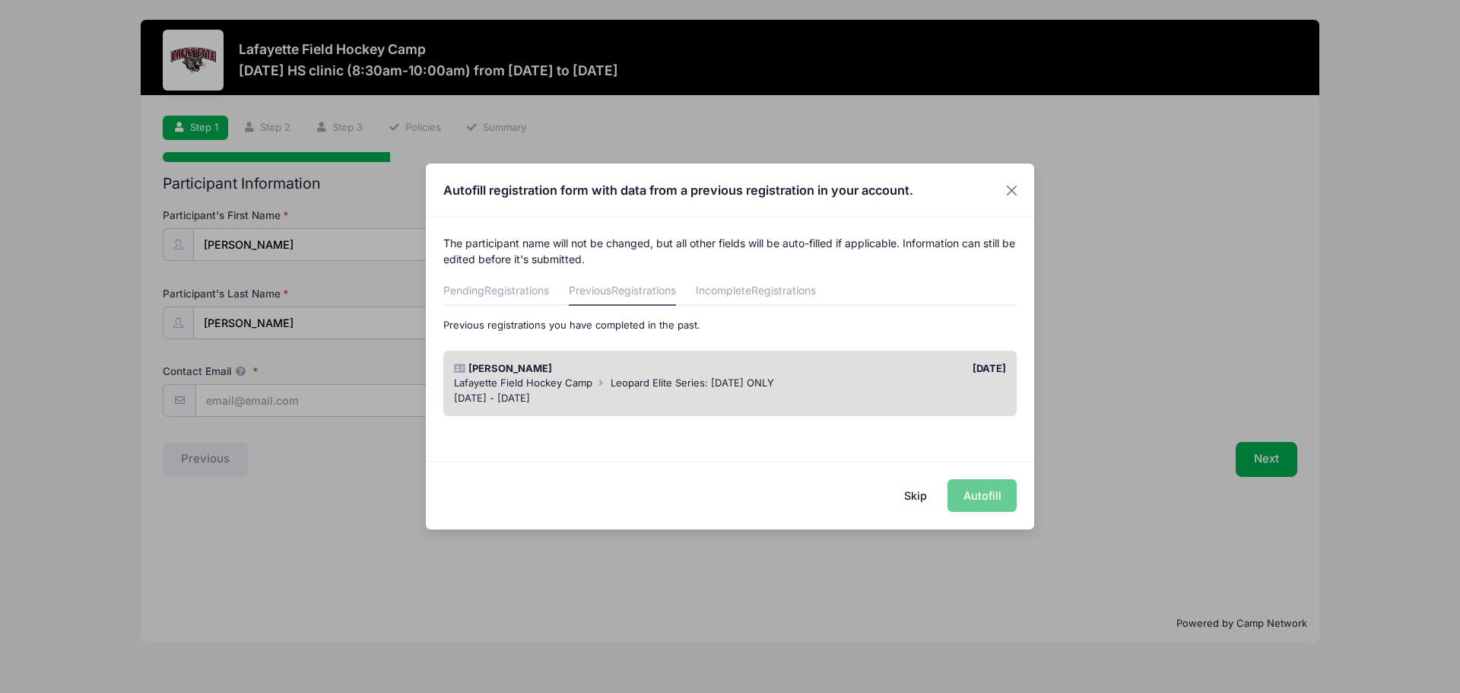
click at [597, 372] on div "[PERSON_NAME]" at bounding box center [588, 368] width 284 height 15
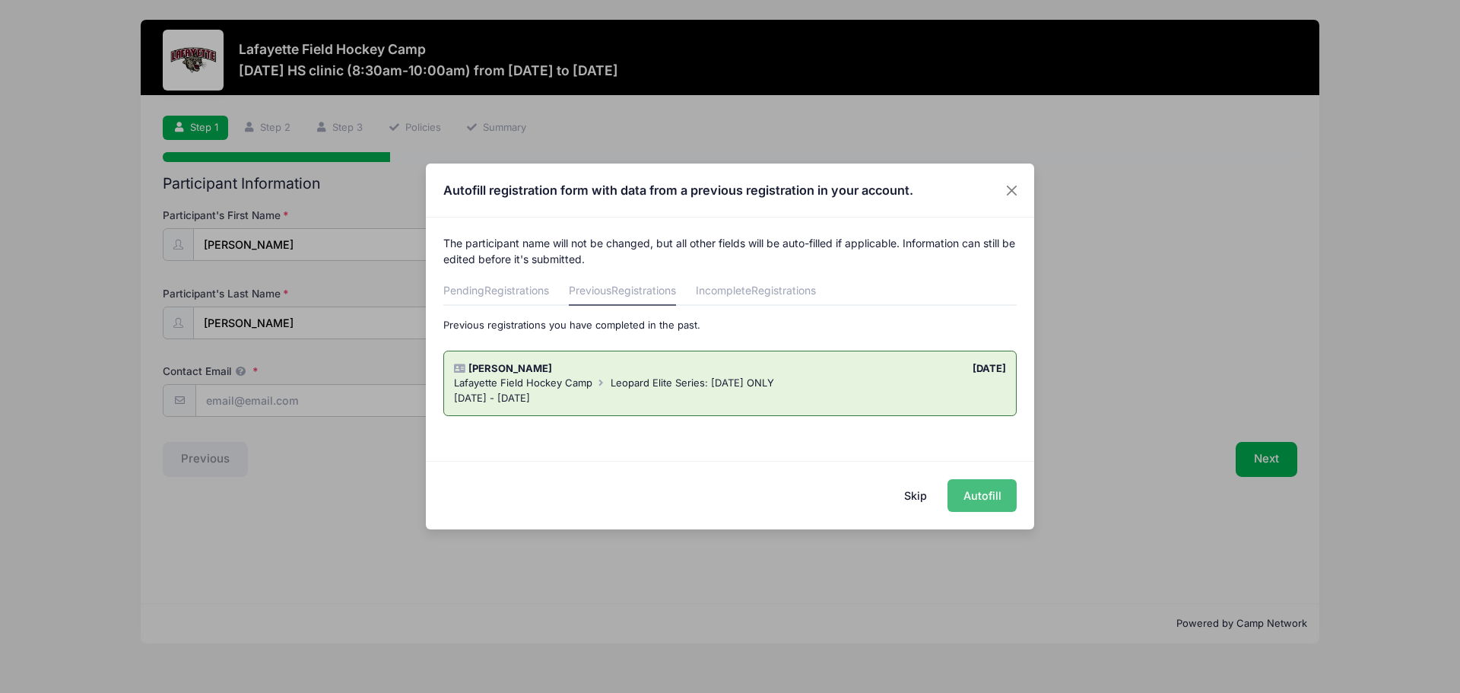
click at [983, 496] on button "Autofill" at bounding box center [981, 495] width 69 height 33
type input "fiona@sokorai.com"
checkbox input "true"
type input "2027"
type input "6094915129"
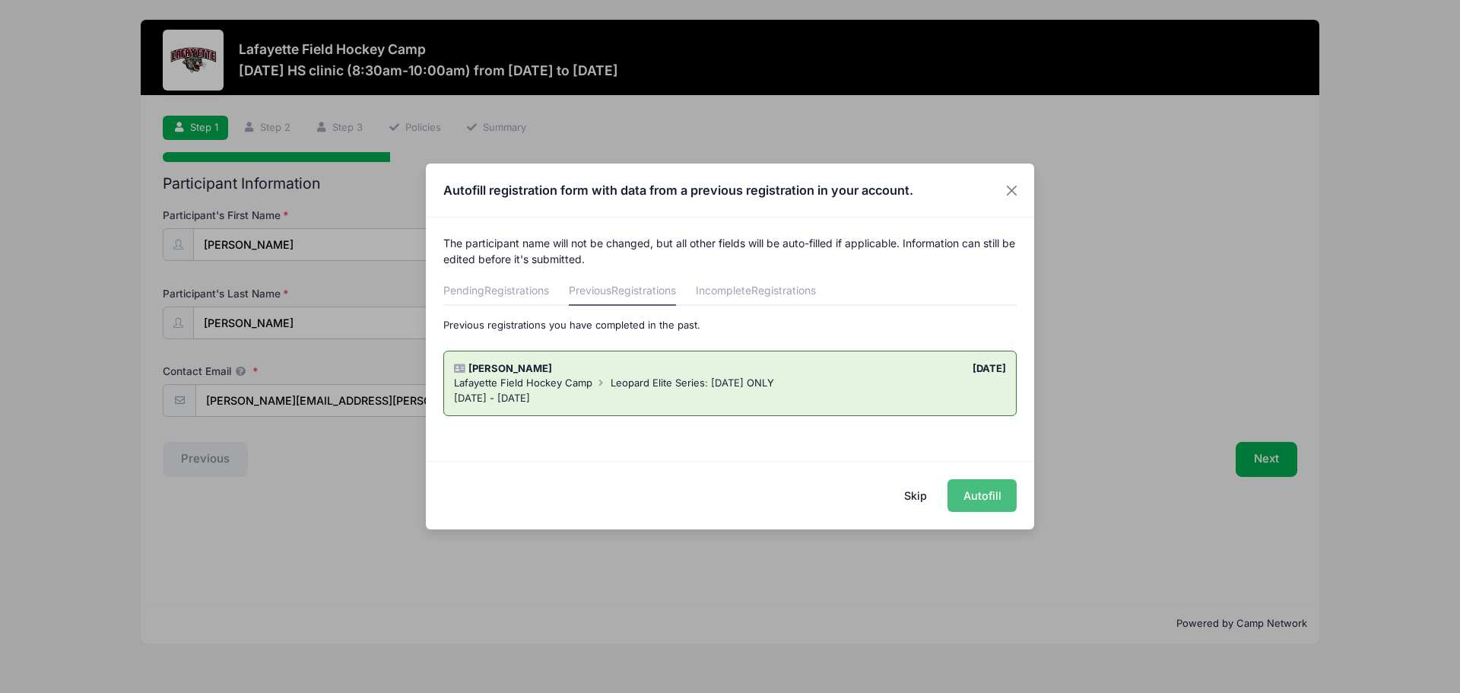
type input "04/24/2009"
type input "16 Lane of Acres"
type input "Shamong"
select select "NJ"
type input "08088"
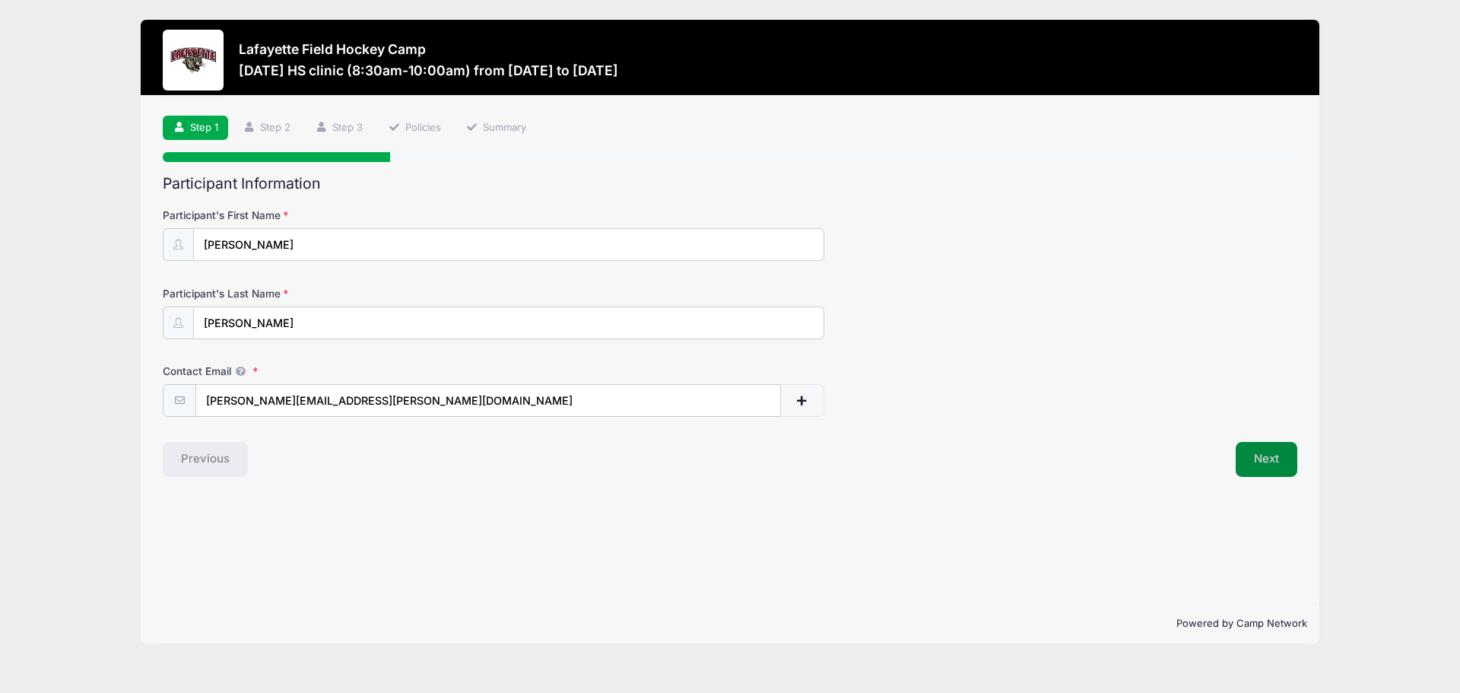
click at [1261, 463] on button "Next" at bounding box center [1267, 459] width 62 height 35
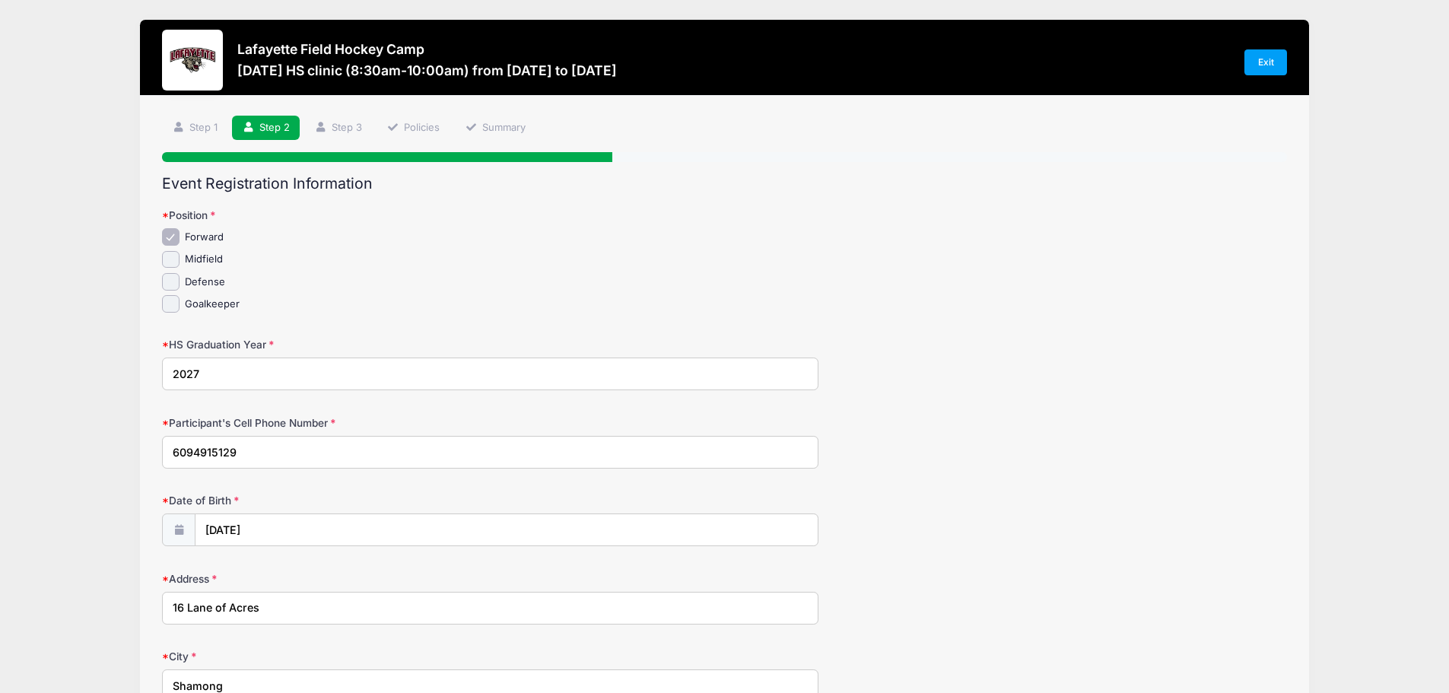
click at [214, 260] on label "Midfield" at bounding box center [204, 259] width 38 height 15
click at [179, 260] on input "Midfield" at bounding box center [170, 259] width 17 height 17
checkbox input "true"
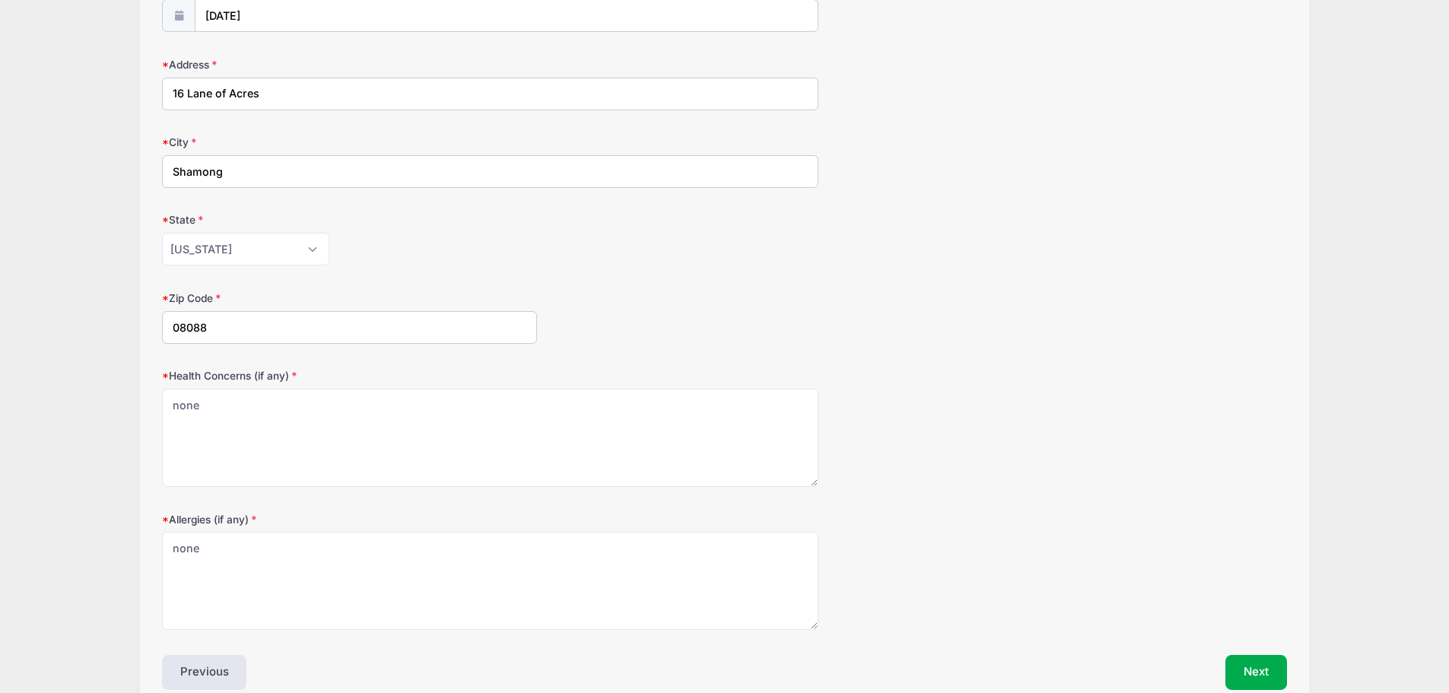
scroll to position [591, 0]
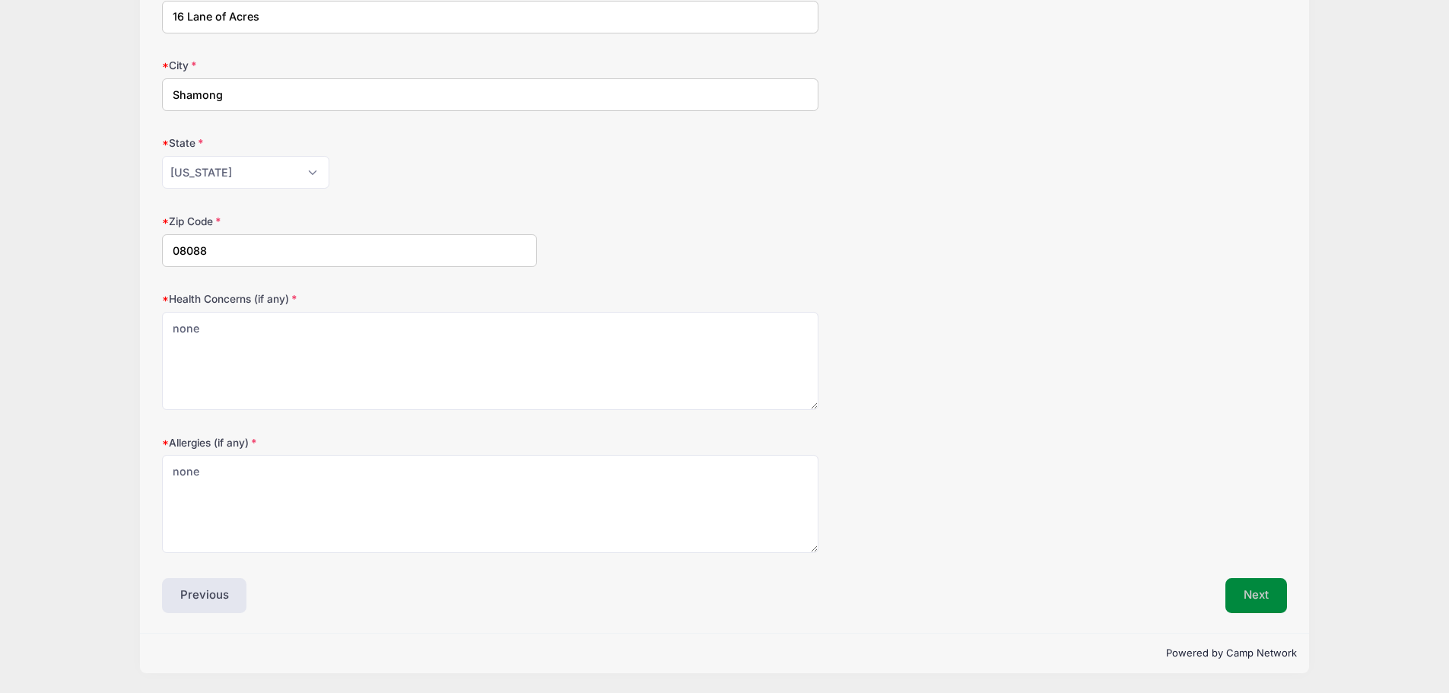
click at [1245, 587] on button "Next" at bounding box center [1256, 595] width 62 height 35
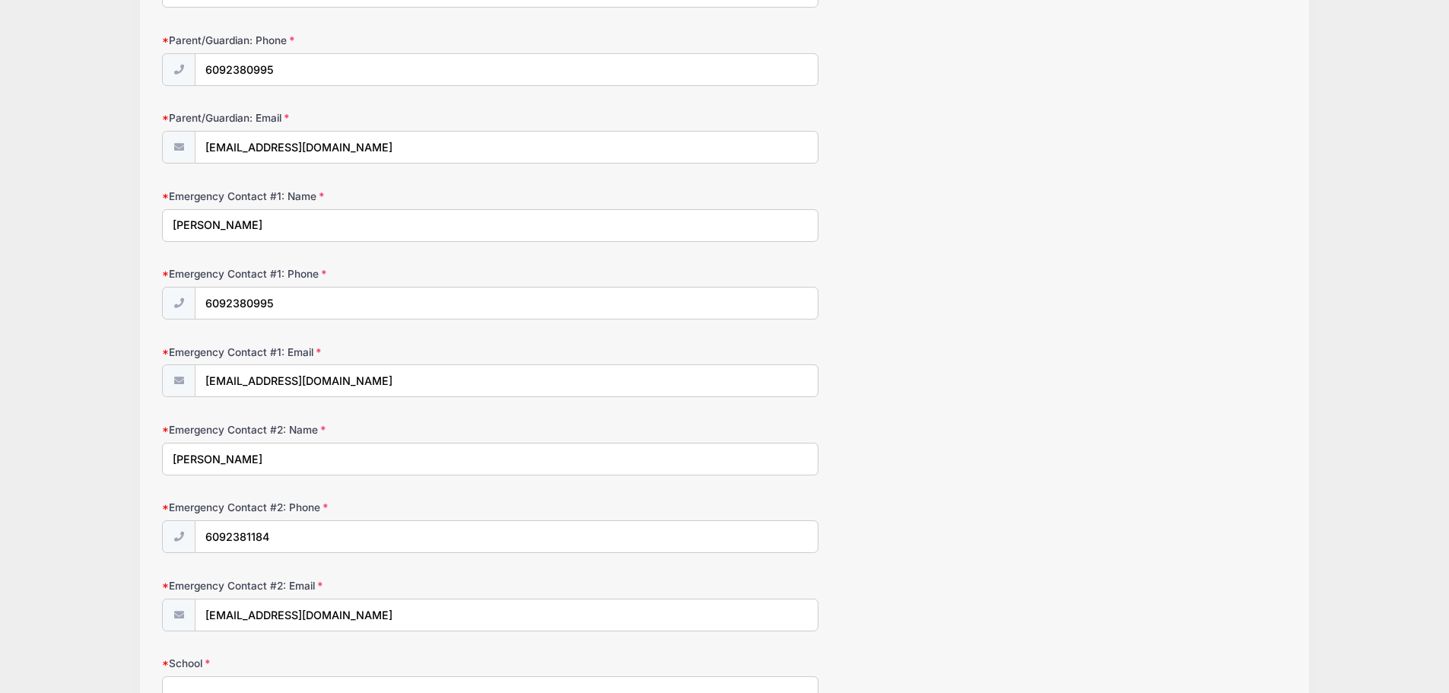
scroll to position [487, 0]
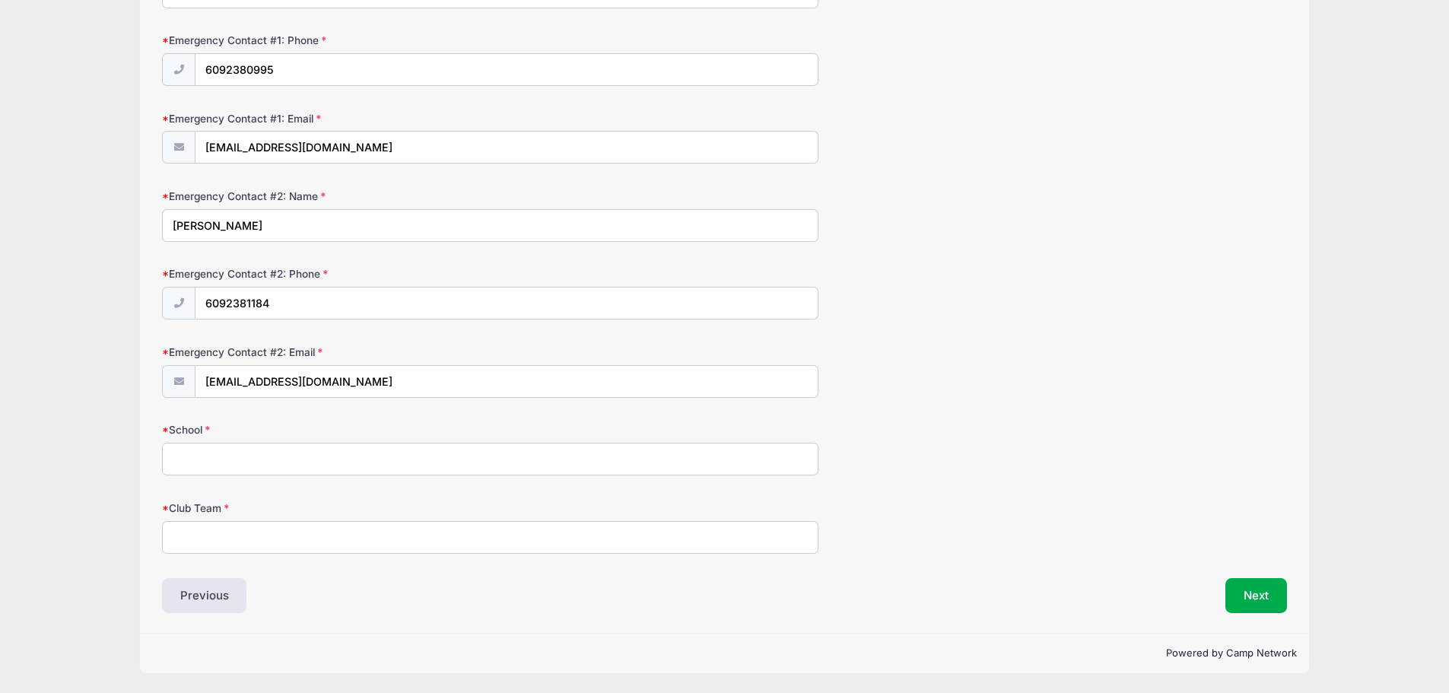
click at [341, 452] on input "School" at bounding box center [490, 459] width 656 height 33
type input "Seneca"
type input "UPRISE"
click at [1267, 602] on button "Next" at bounding box center [1256, 595] width 62 height 35
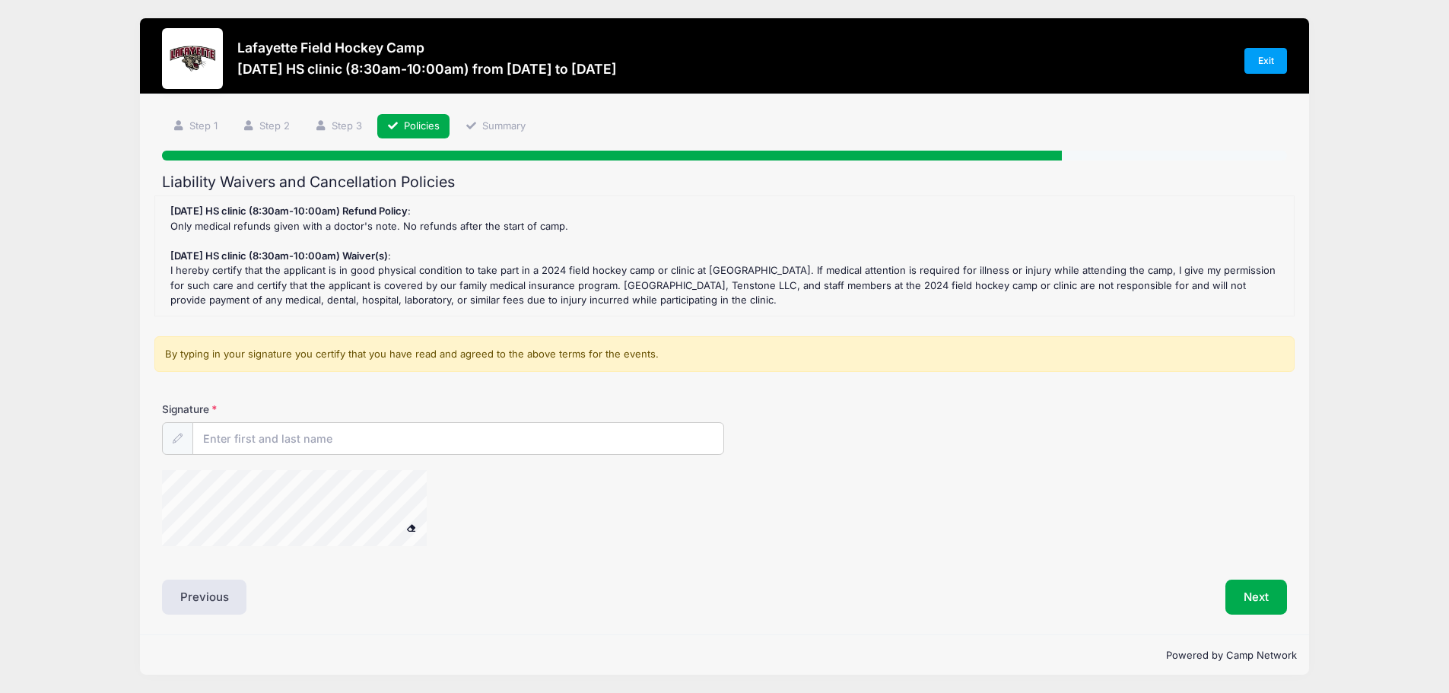
scroll to position [0, 0]
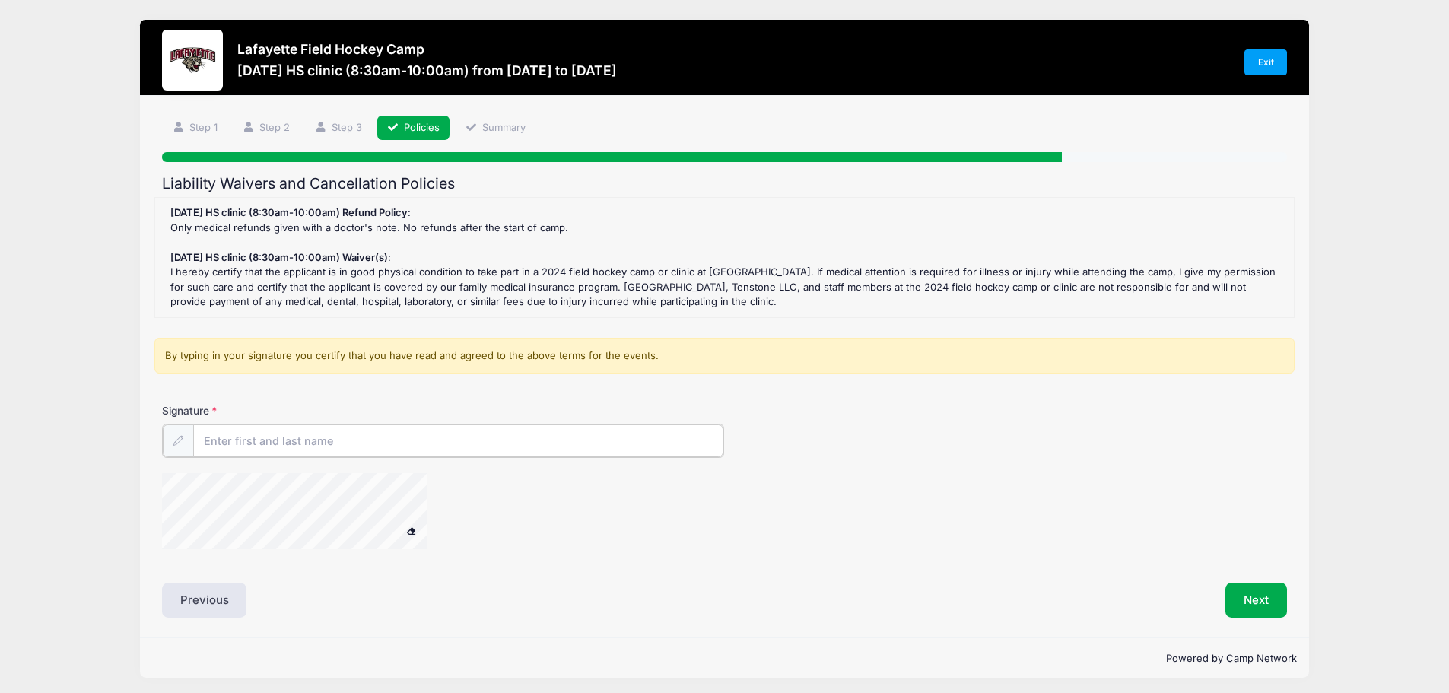
click at [387, 447] on input "Signature" at bounding box center [458, 440] width 531 height 33
type input "Michael and Fiona Sokorai"
click at [415, 530] on span at bounding box center [411, 529] width 11 height 8
click at [1233, 597] on button "Next" at bounding box center [1256, 598] width 62 height 35
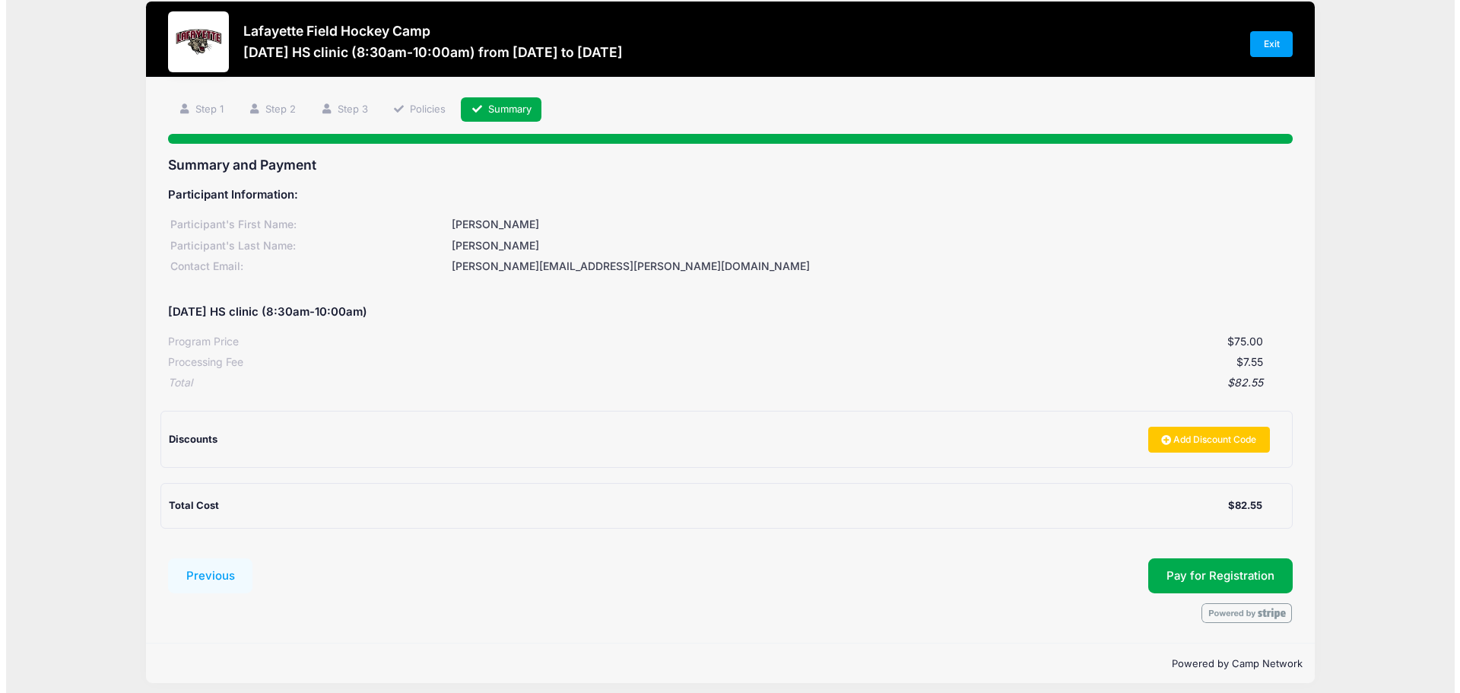
scroll to position [28, 0]
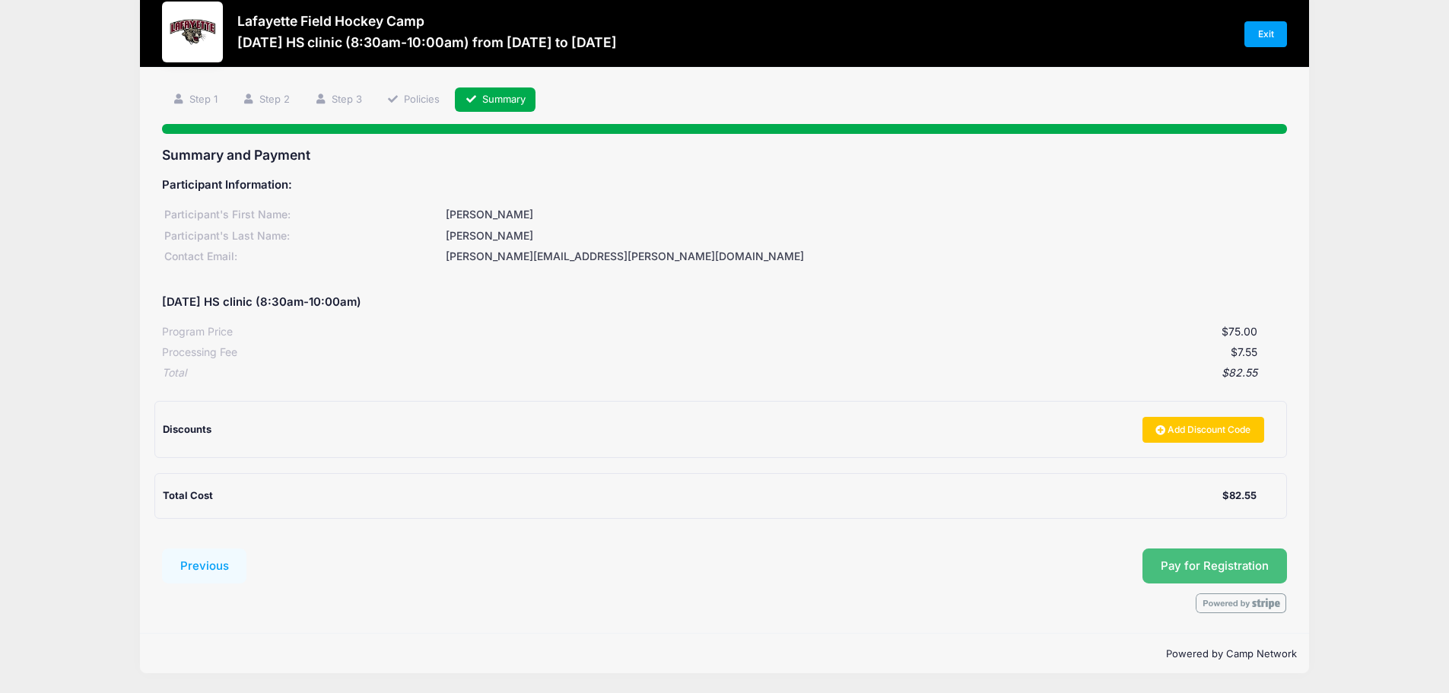
click at [1203, 563] on button "Pay for Registration" at bounding box center [1214, 565] width 144 height 35
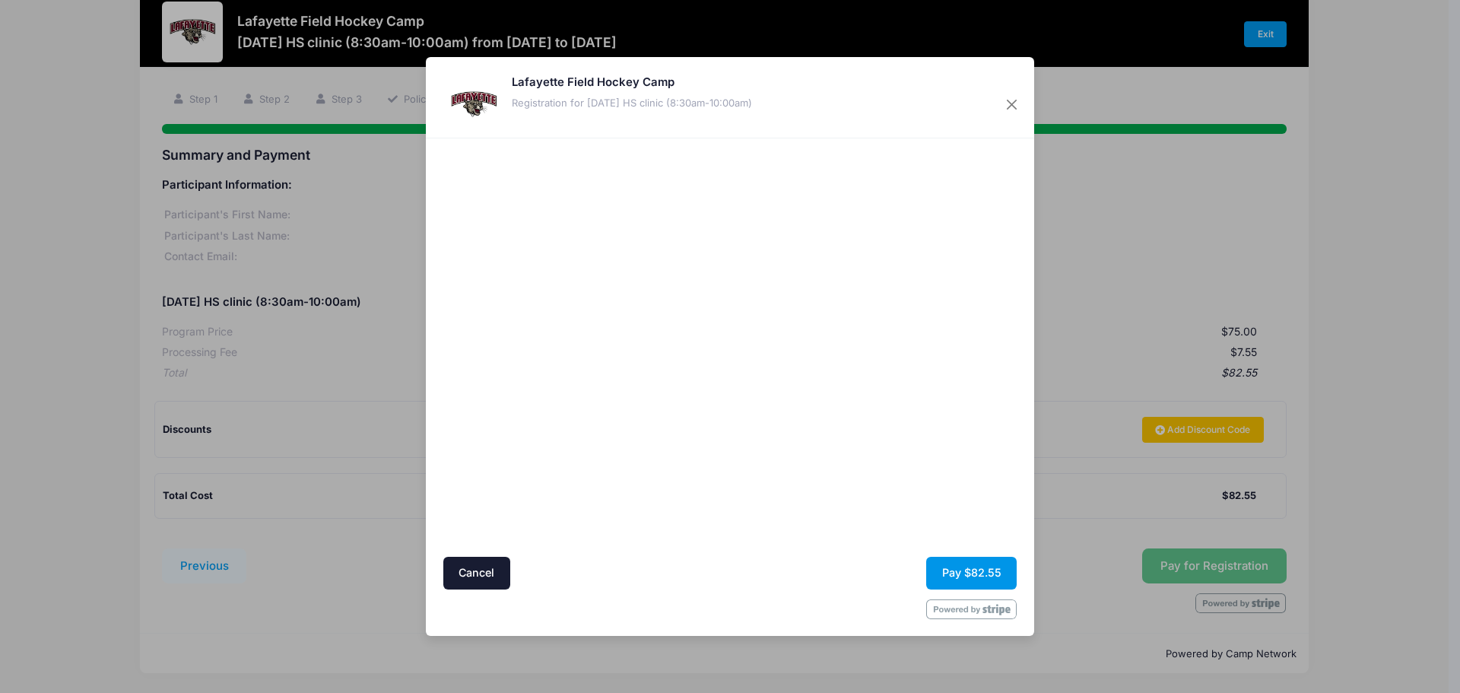
click at [959, 576] on button "Pay $82.55" at bounding box center [971, 573] width 90 height 33
